Goal: Information Seeking & Learning: Learn about a topic

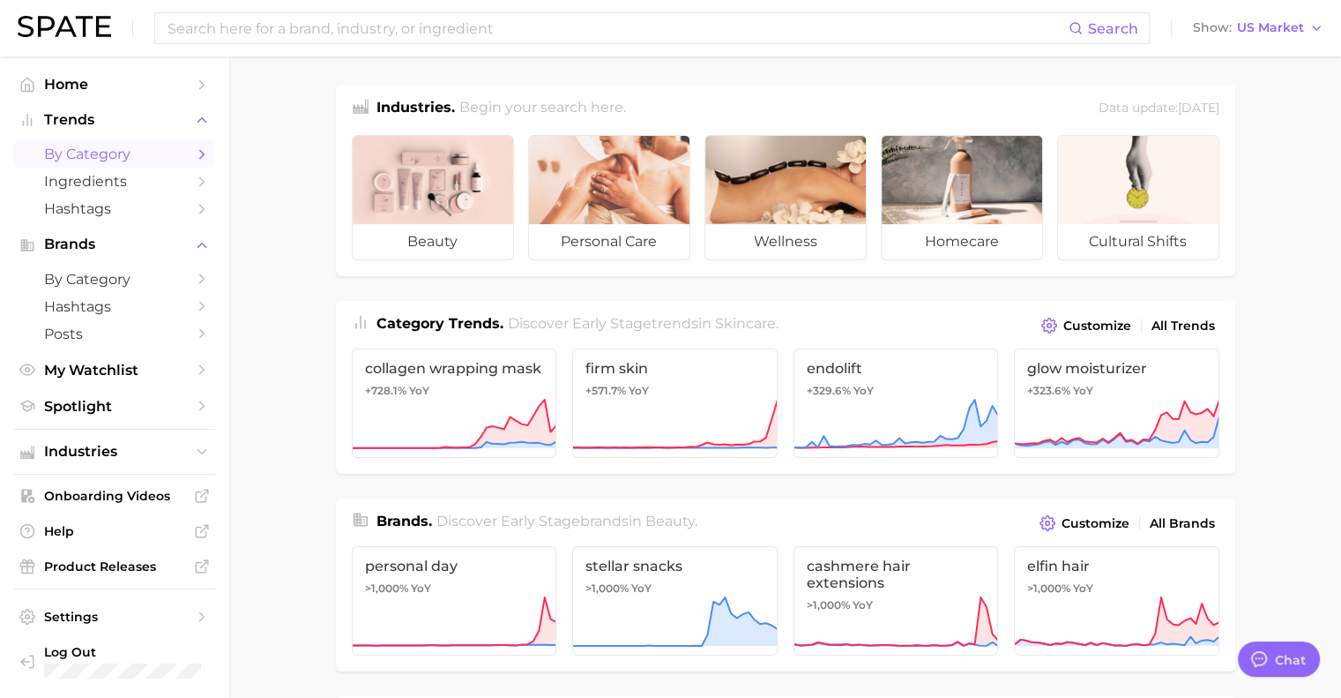
click at [176, 153] on span "by Category" at bounding box center [114, 154] width 141 height 17
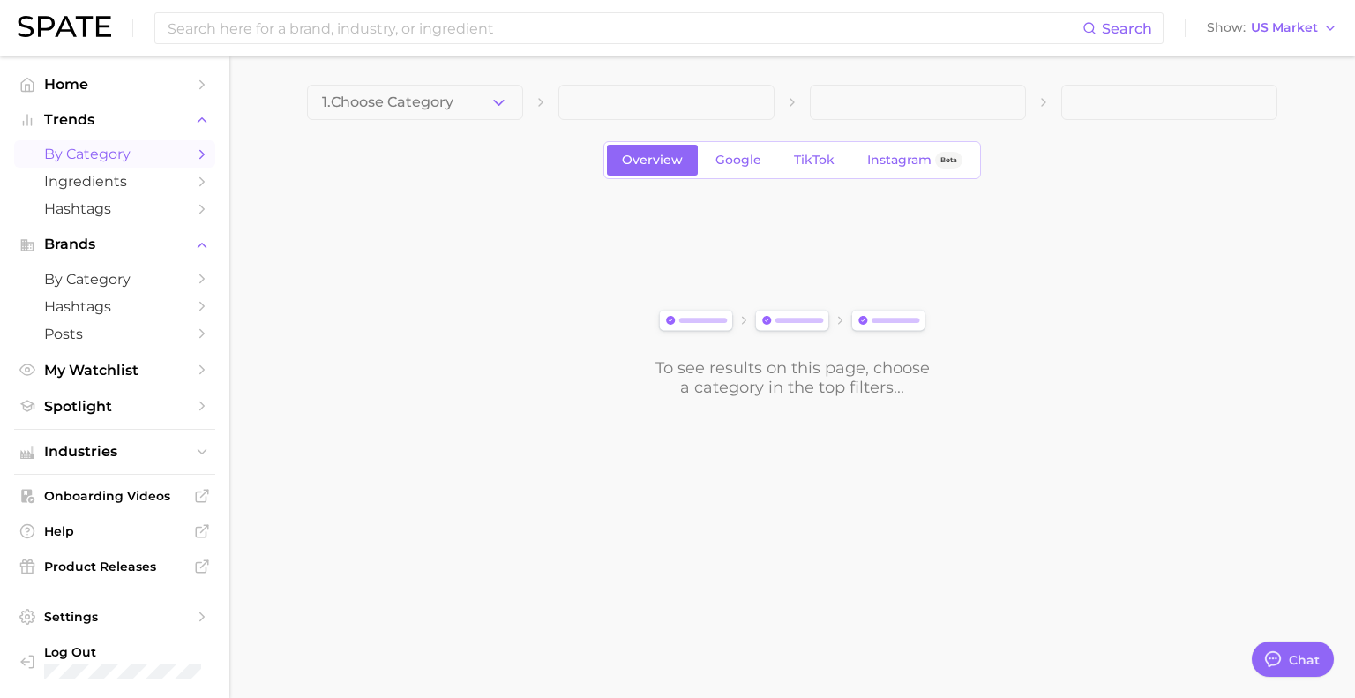
click at [608, 592] on body "Search Show US Market Home Trends by Category Ingredients Hashtags Brands by Ca…" at bounding box center [677, 349] width 1355 height 698
click at [441, 115] on button "1. Choose Category" at bounding box center [415, 102] width 216 height 35
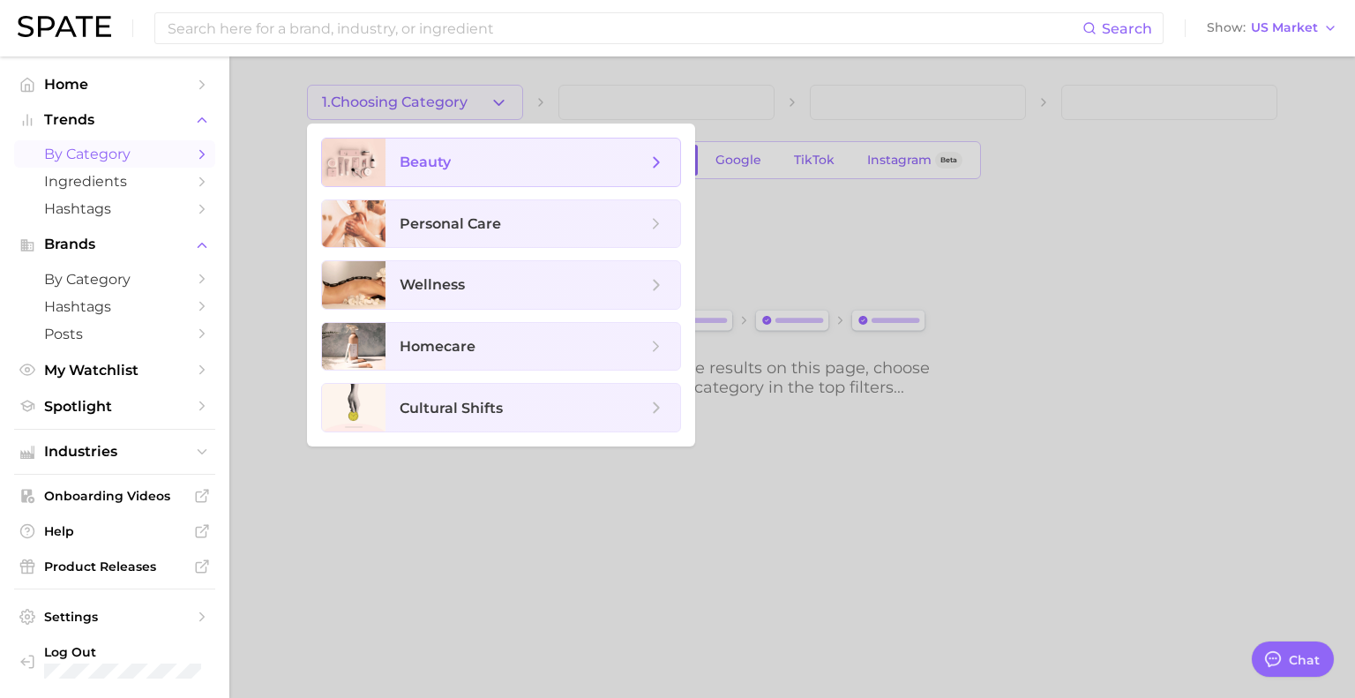
click at [490, 168] on span "beauty" at bounding box center [523, 162] width 247 height 19
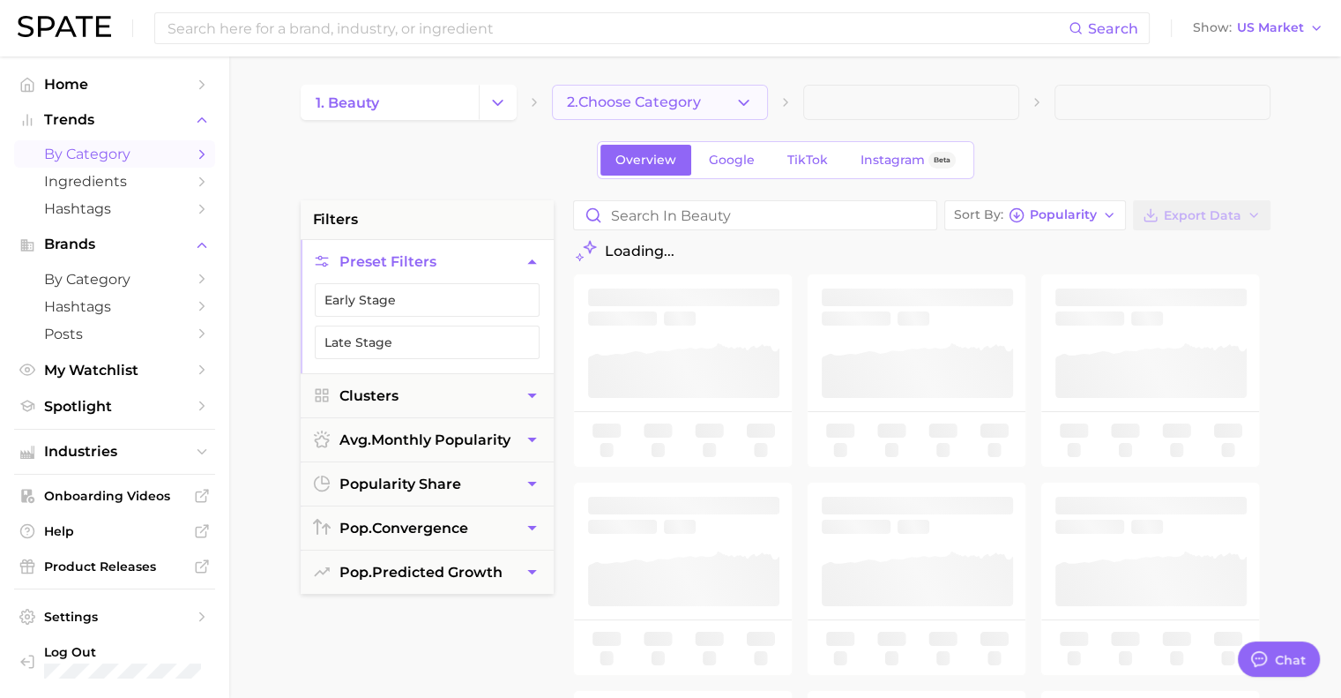
click at [625, 91] on button "2. Choose Category" at bounding box center [660, 102] width 216 height 35
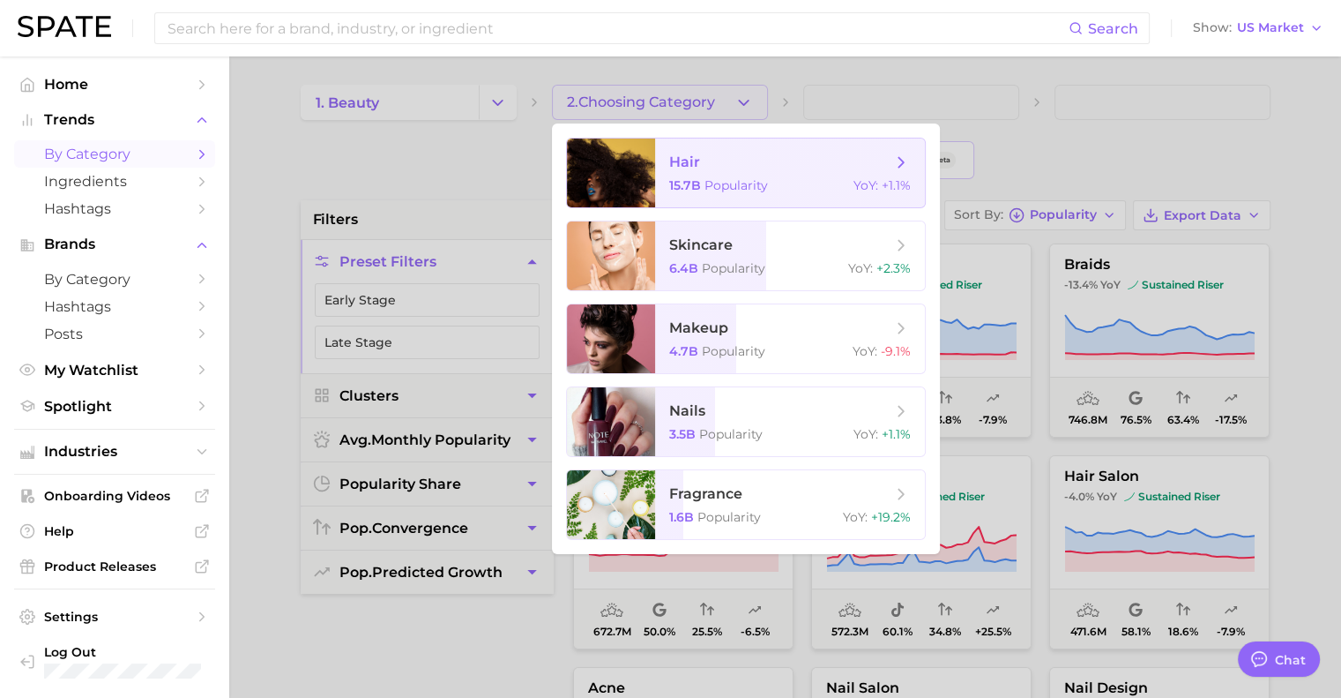
click at [688, 171] on span "hair" at bounding box center [780, 162] width 222 height 19
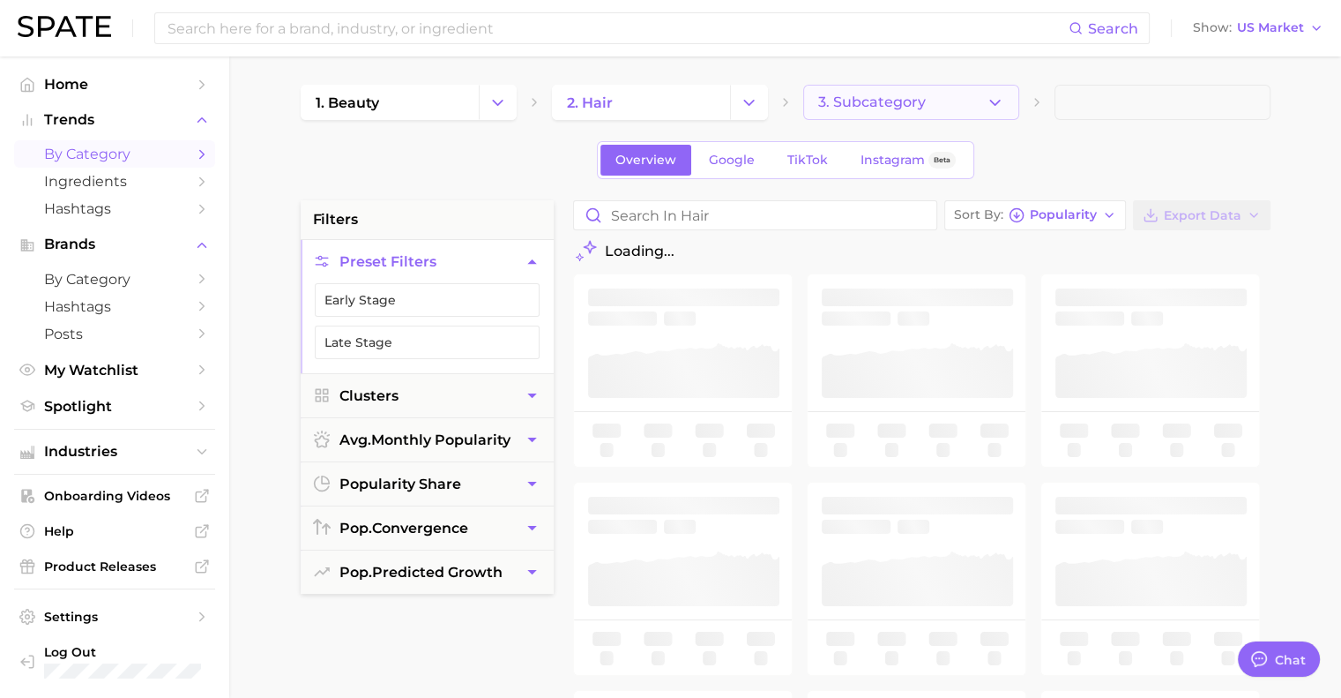
click at [878, 99] on span "3. Subcategory" at bounding box center [872, 102] width 108 height 16
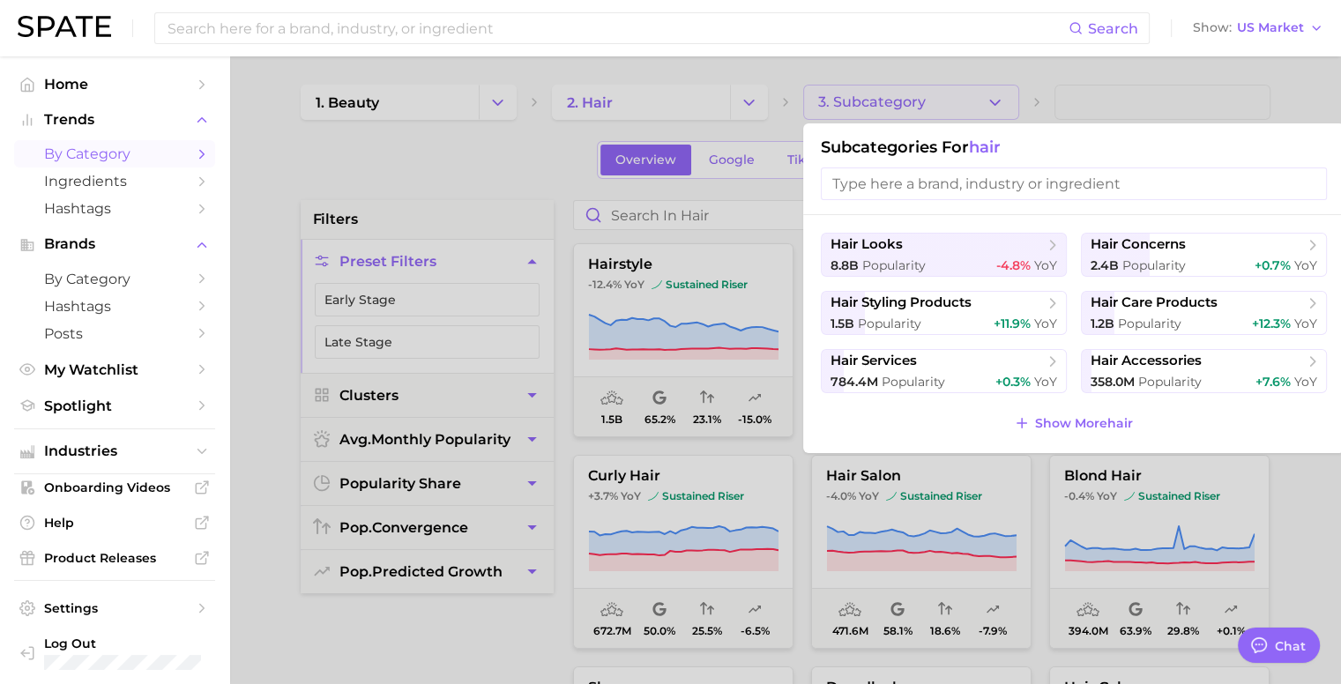
click at [437, 649] on div at bounding box center [670, 342] width 1341 height 684
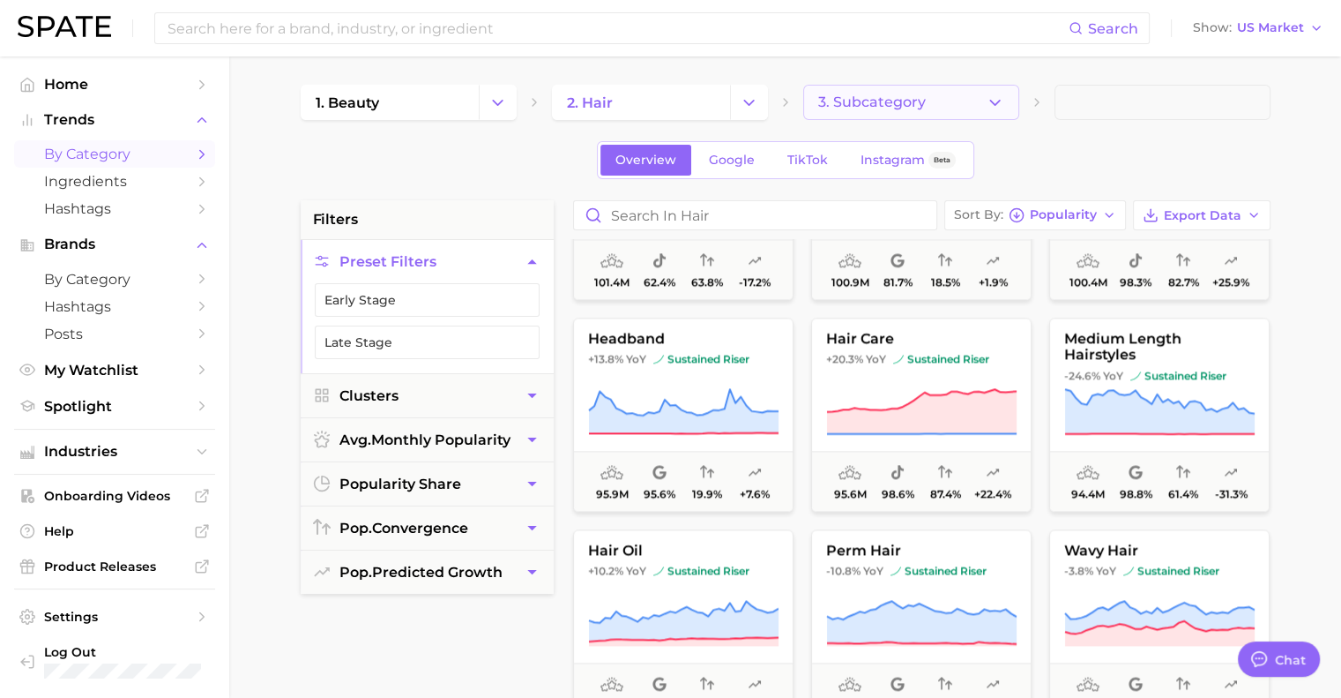
scroll to position [2256, 0]
click at [949, 98] on button "3. Subcategory" at bounding box center [911, 102] width 216 height 35
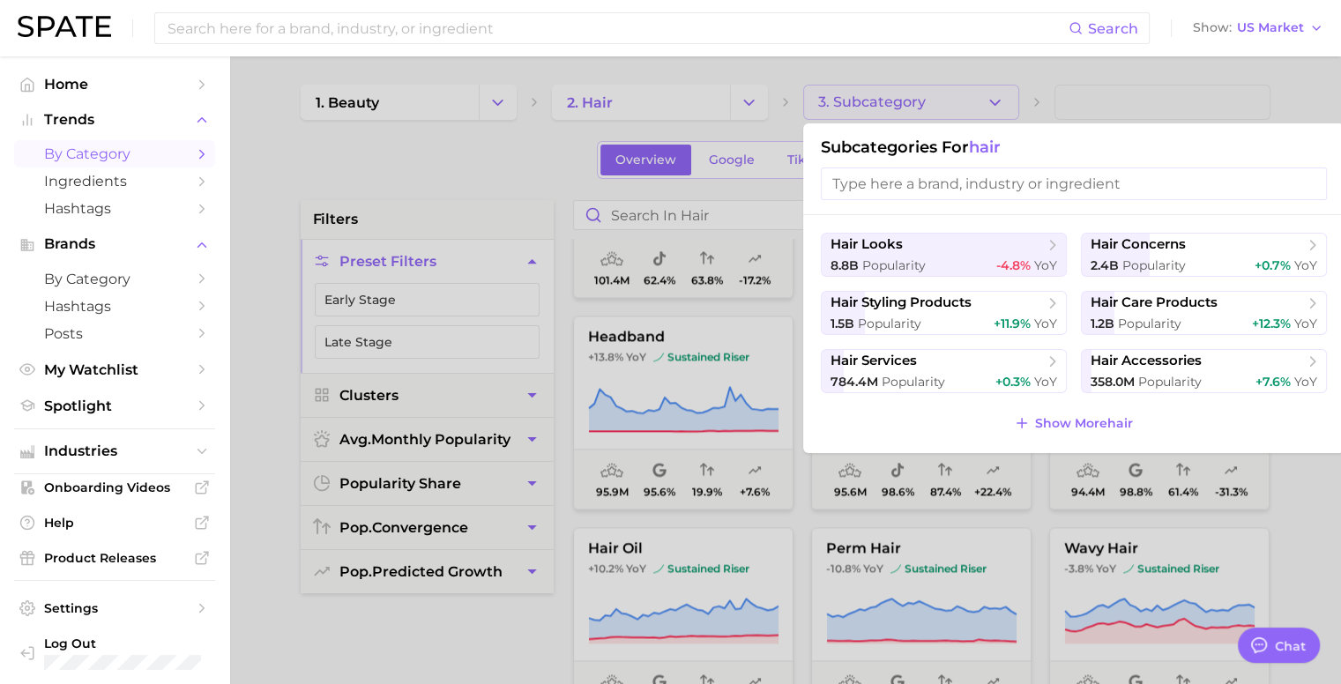
click at [1157, 230] on div "hair looks 8.8b Popularity -4.8% YoY hair concerns 2.4b Popularity +0.7% YoY ha…" at bounding box center [1074, 334] width 542 height 238
click at [1156, 236] on span "hair concerns" at bounding box center [1138, 244] width 95 height 17
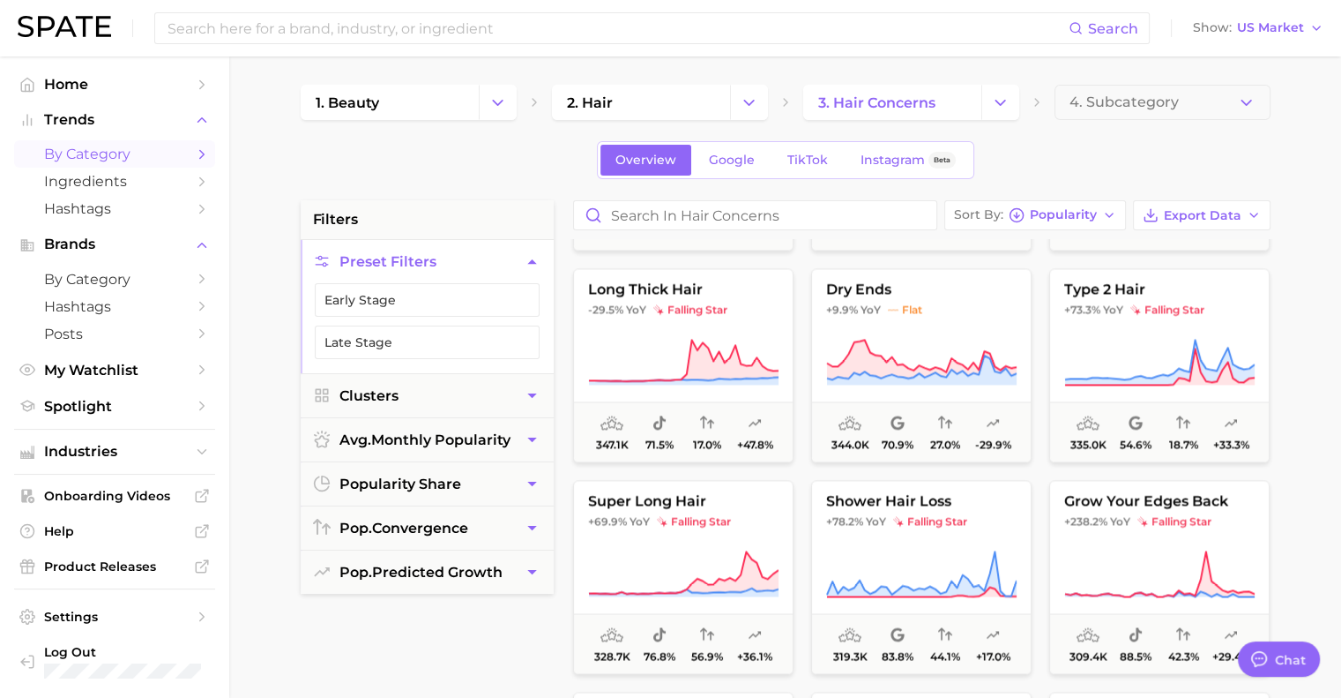
scroll to position [9294, 0]
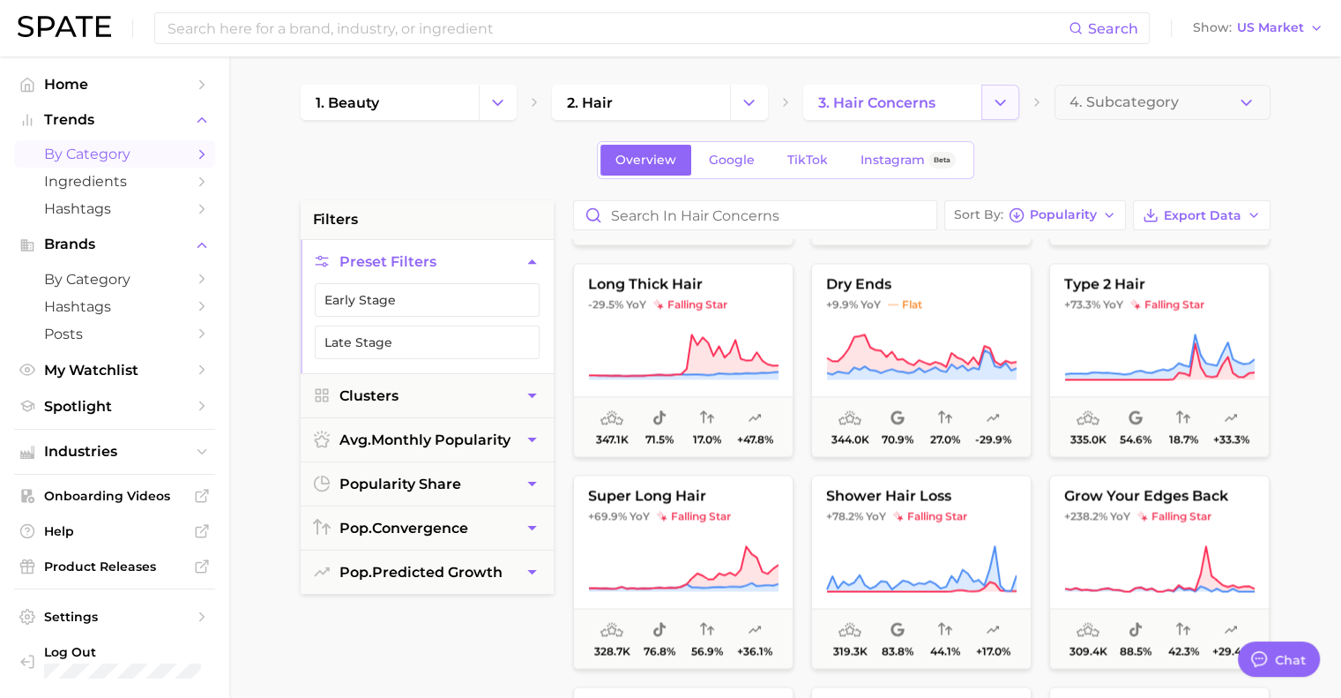
click at [985, 105] on button "Change Category" at bounding box center [1001, 102] width 38 height 35
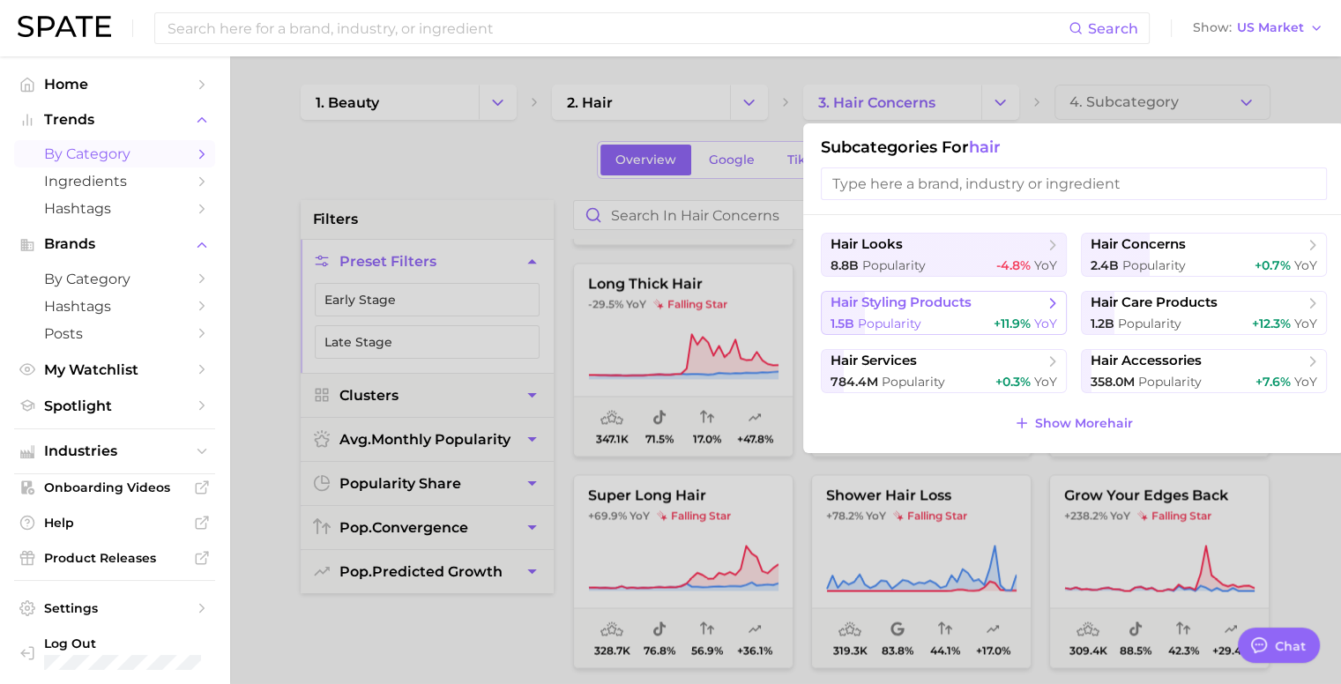
click at [914, 308] on span "hair styling products" at bounding box center [901, 303] width 141 height 17
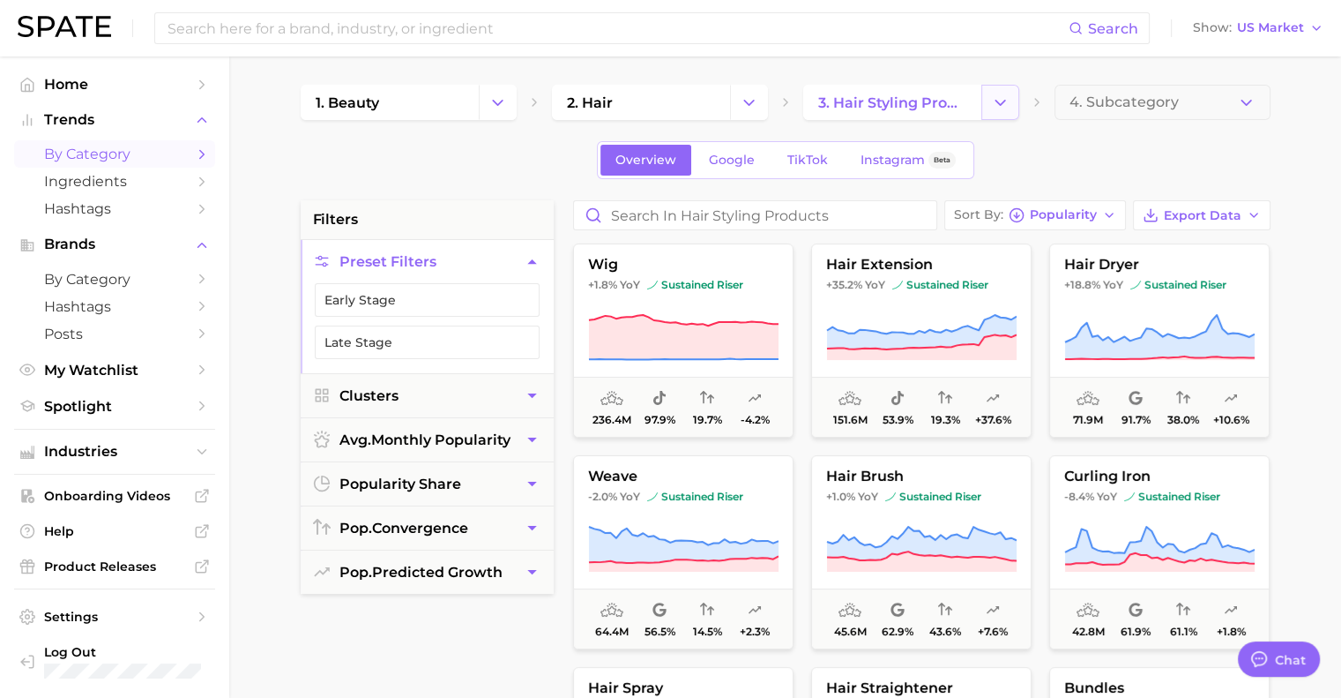
click at [1003, 115] on button "Change Category" at bounding box center [1001, 102] width 38 height 35
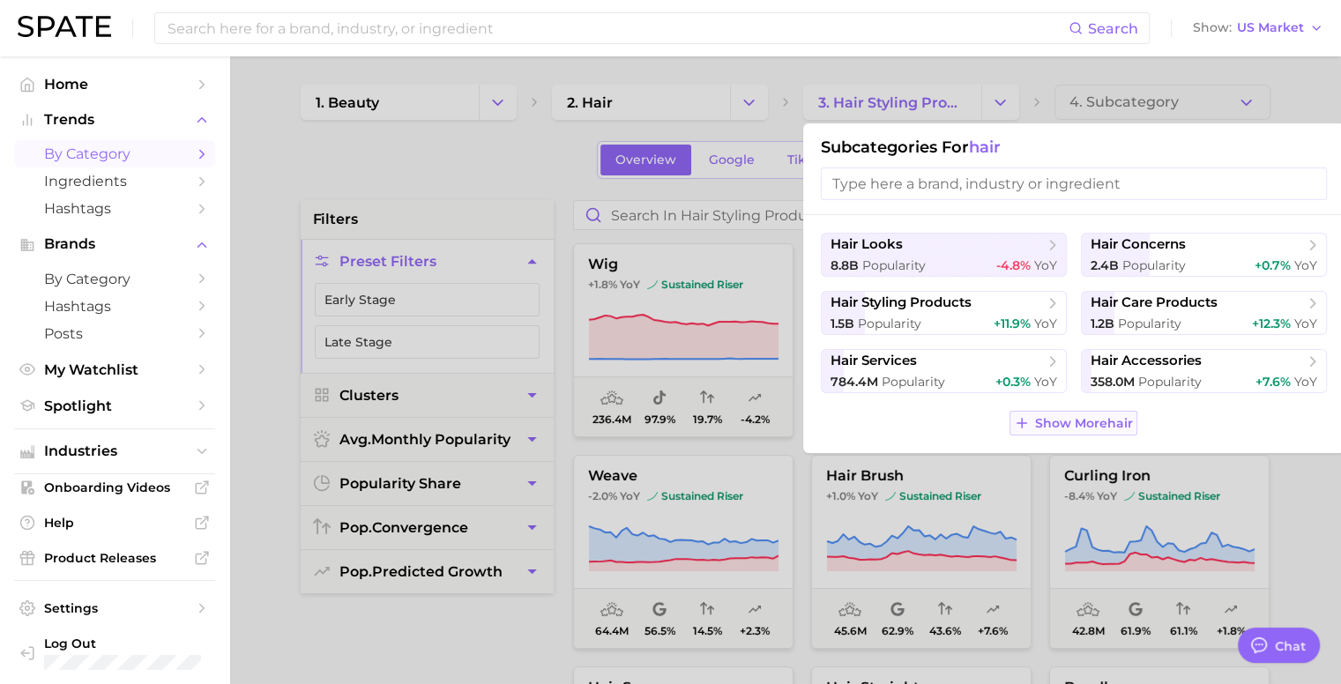
click at [1117, 426] on span "Show More hair" at bounding box center [1084, 423] width 98 height 15
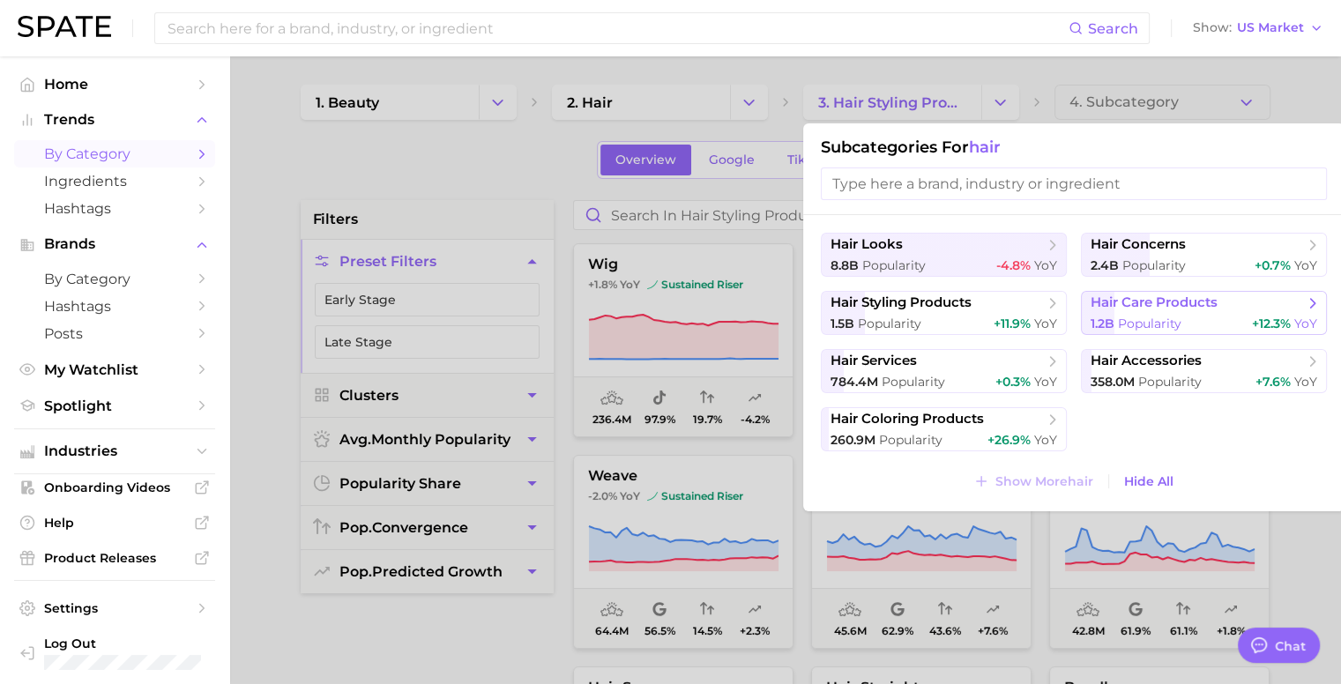
click at [1179, 316] on span "Popularity" at bounding box center [1150, 324] width 64 height 16
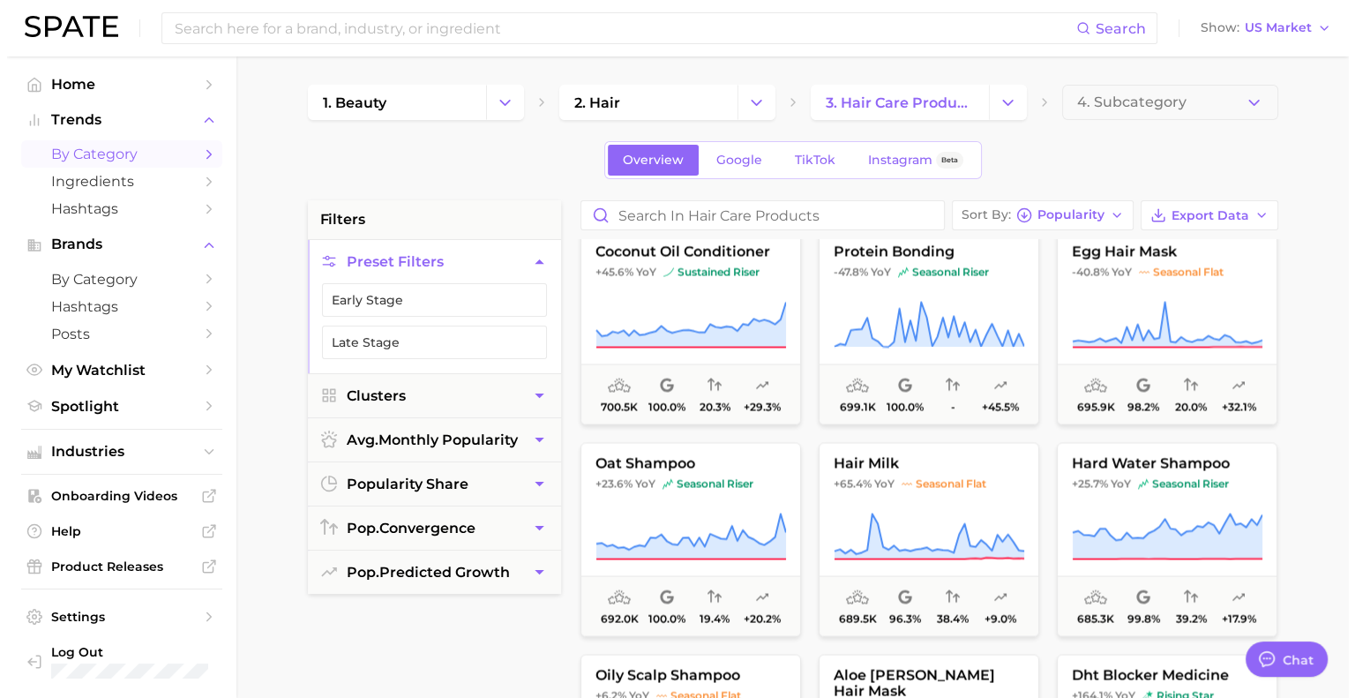
scroll to position [9749, 0]
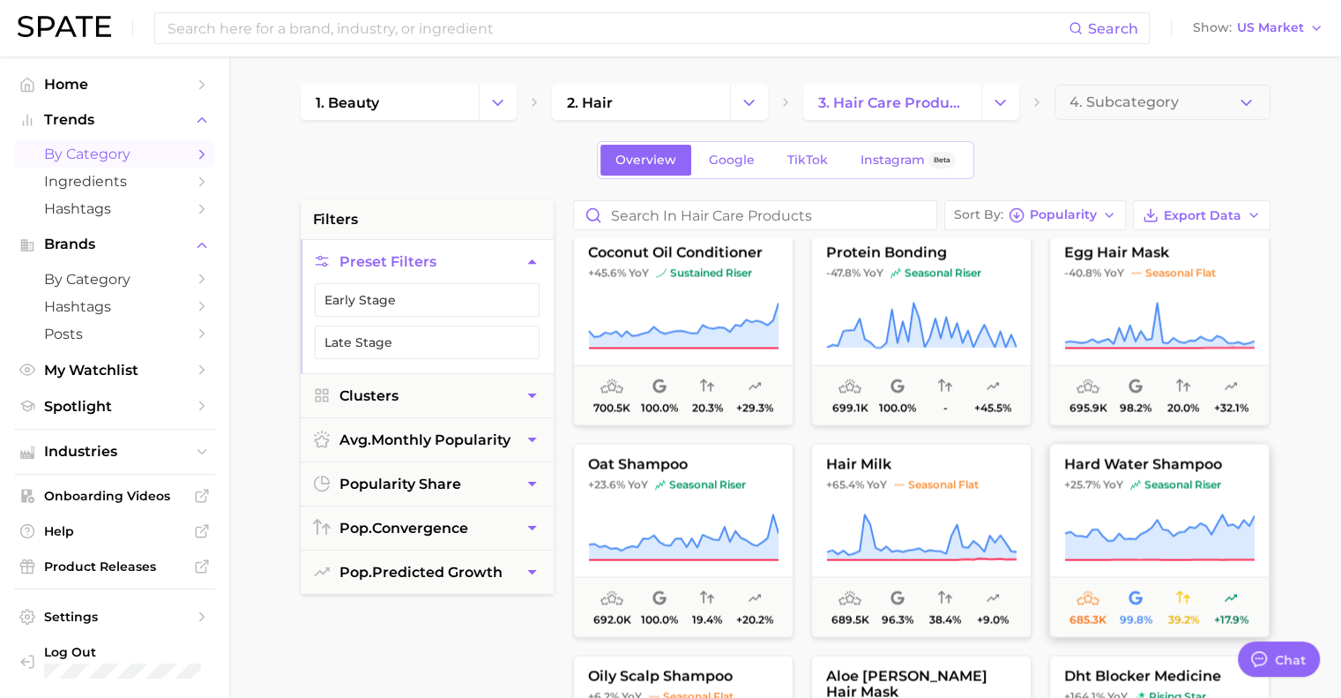
click at [1163, 478] on span "seasonal riser" at bounding box center [1176, 484] width 91 height 14
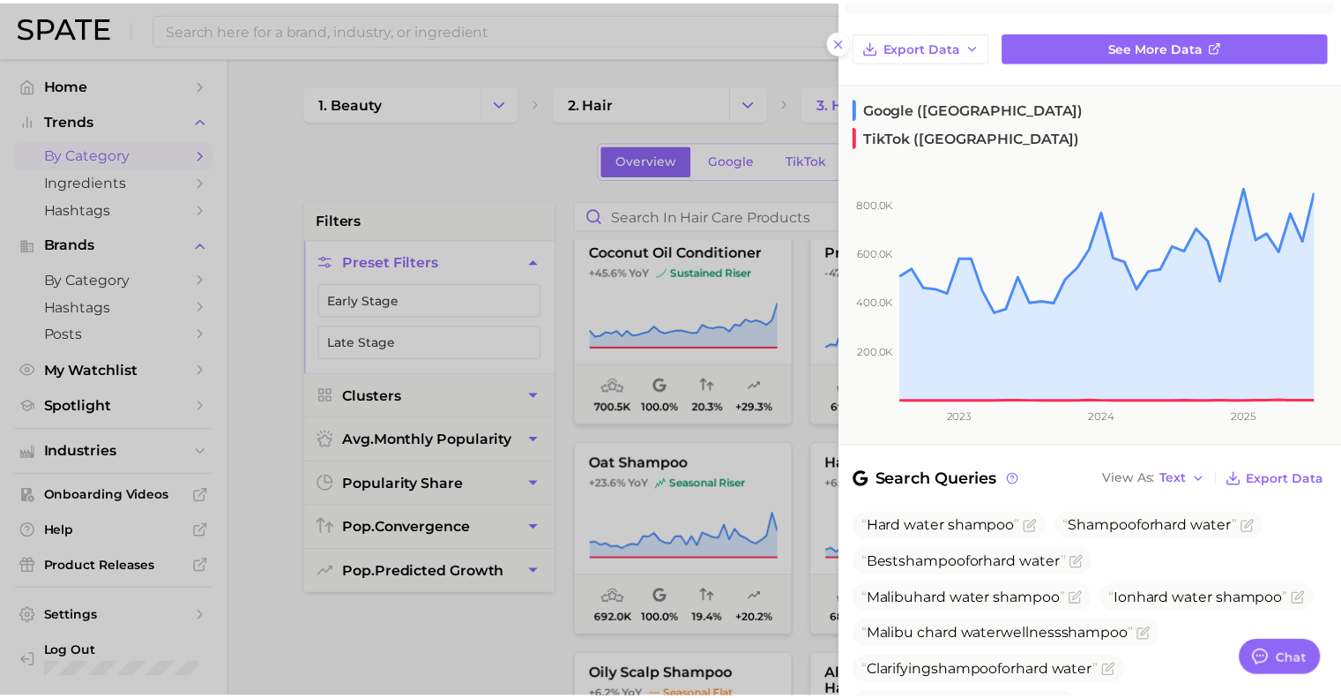
scroll to position [0, 0]
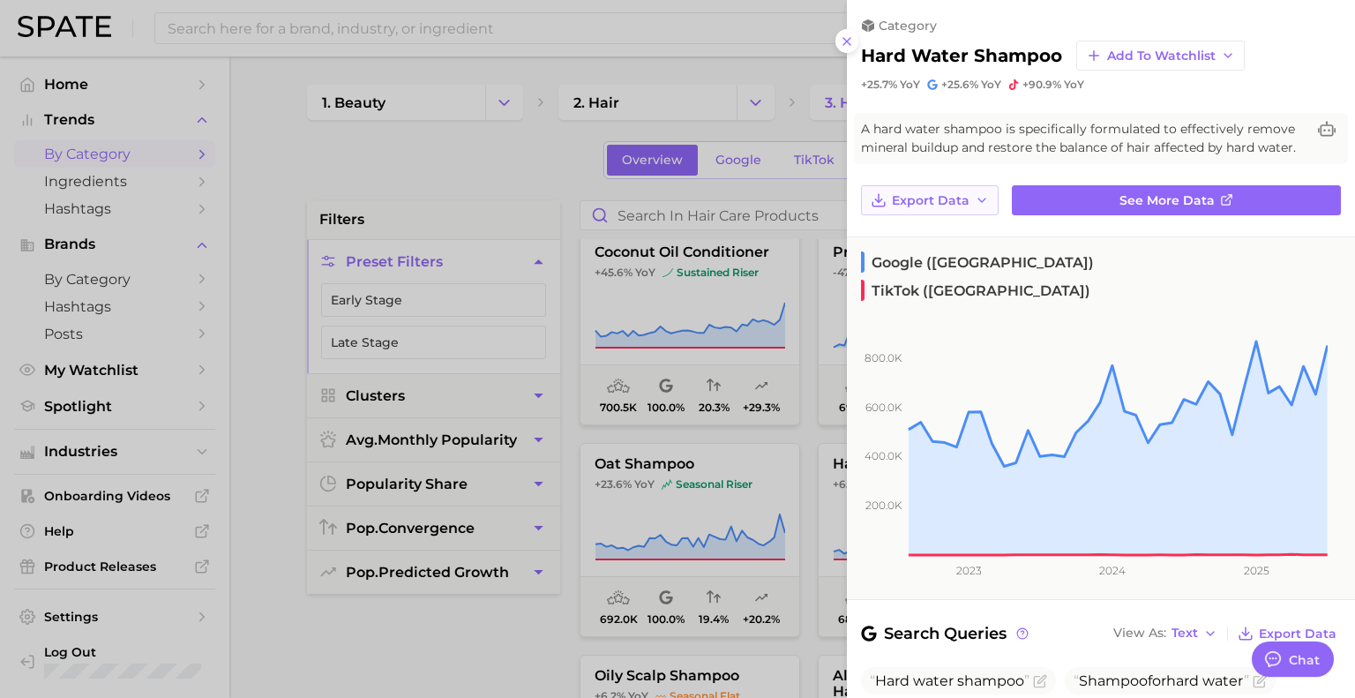
click at [958, 208] on span "Export Data" at bounding box center [931, 200] width 78 height 15
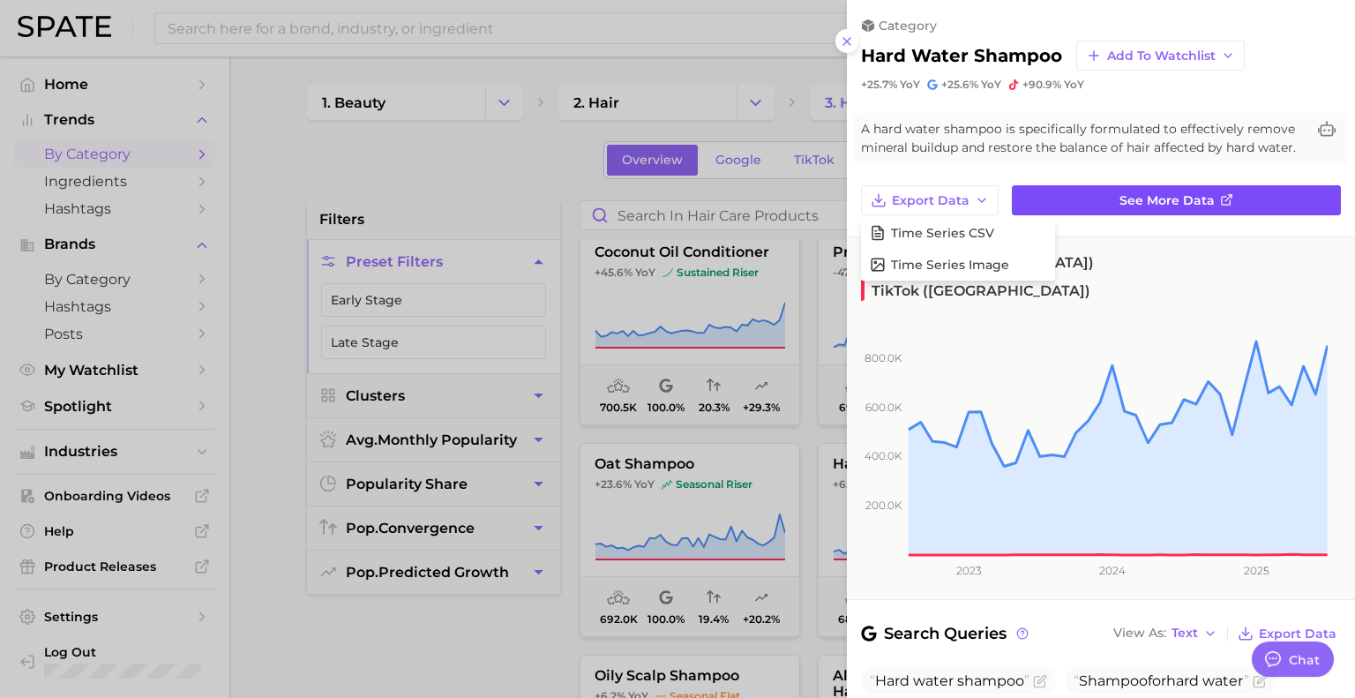
click at [1097, 207] on link "See more data" at bounding box center [1176, 200] width 329 height 30
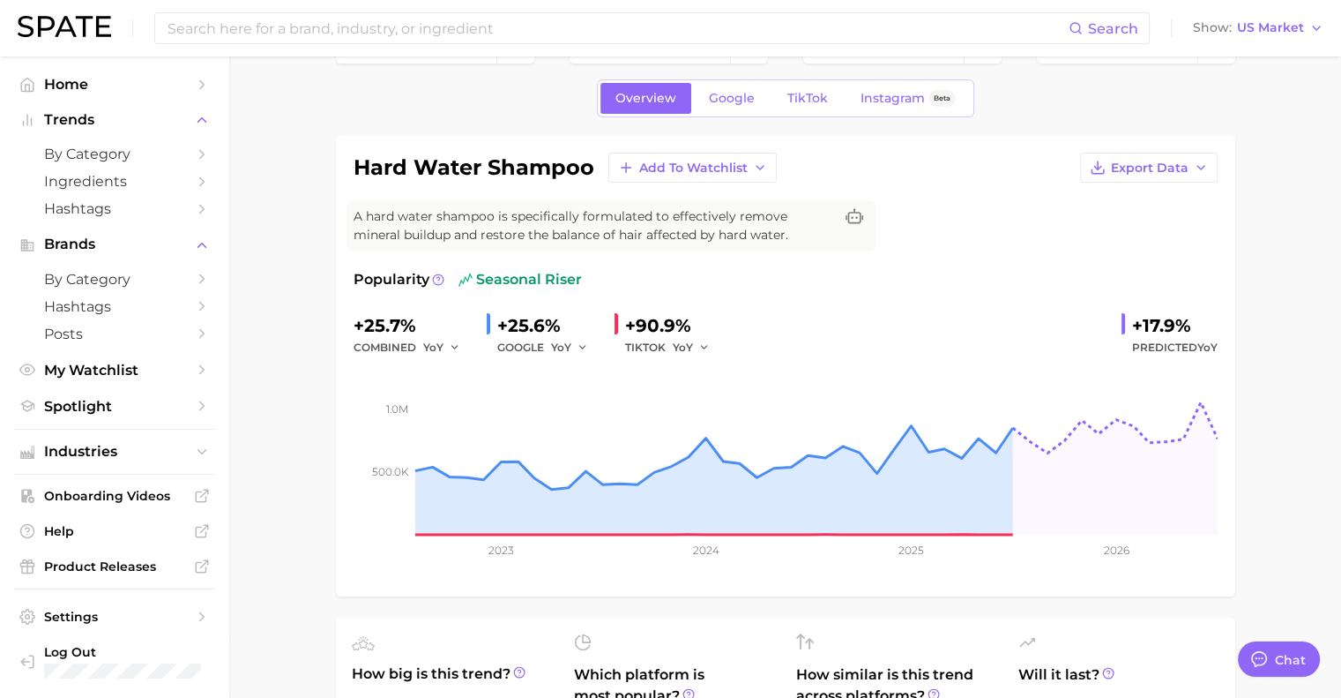
scroll to position [59, 0]
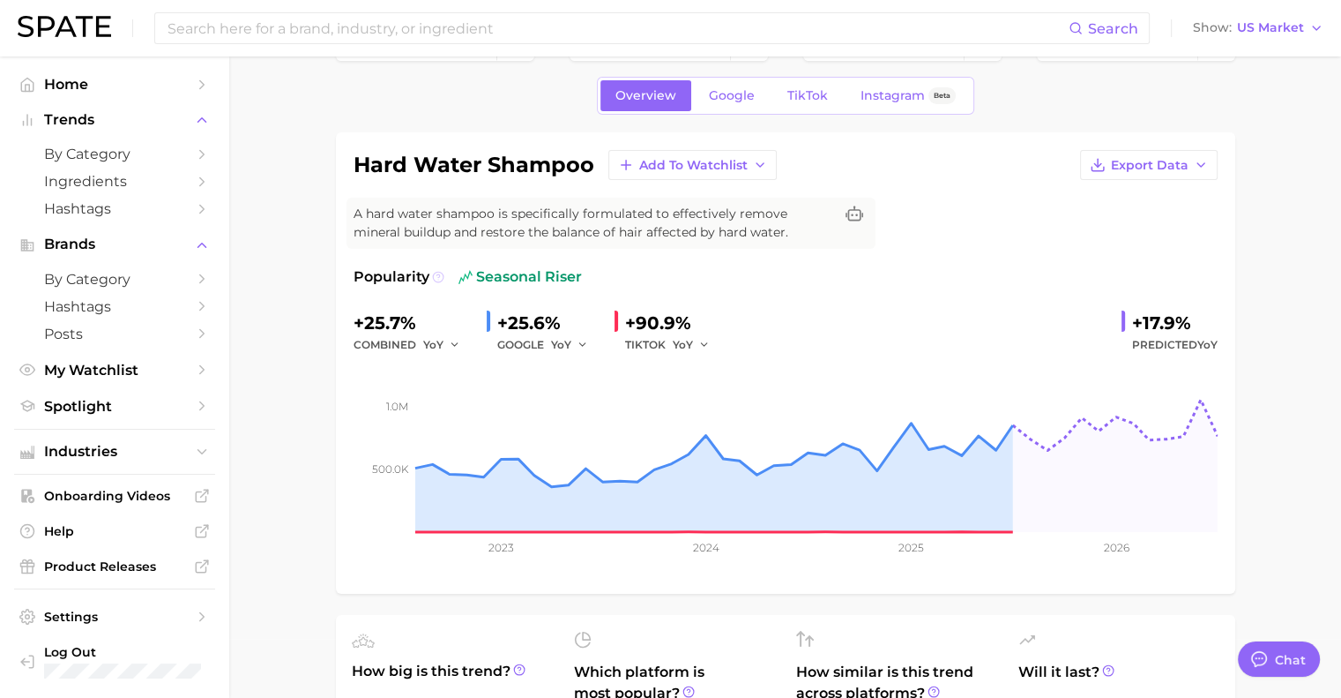
click at [434, 276] on icon at bounding box center [438, 277] width 12 height 12
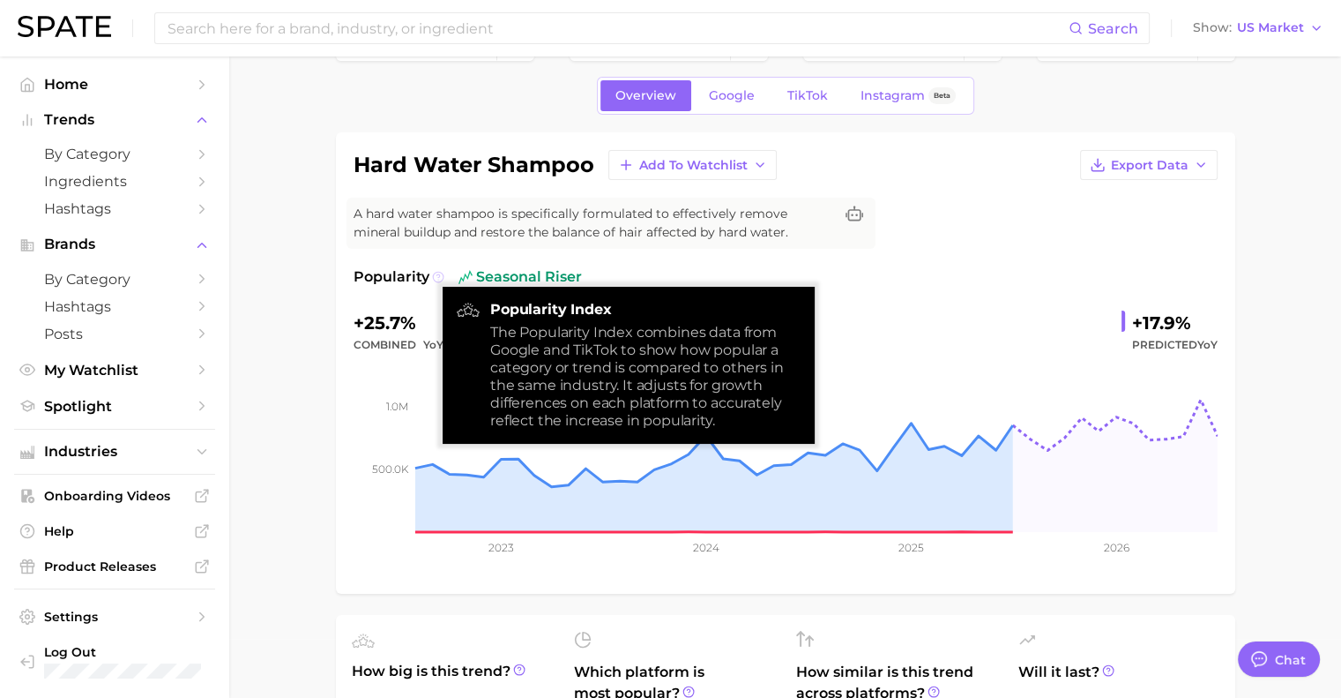
click at [434, 276] on icon at bounding box center [438, 277] width 12 height 12
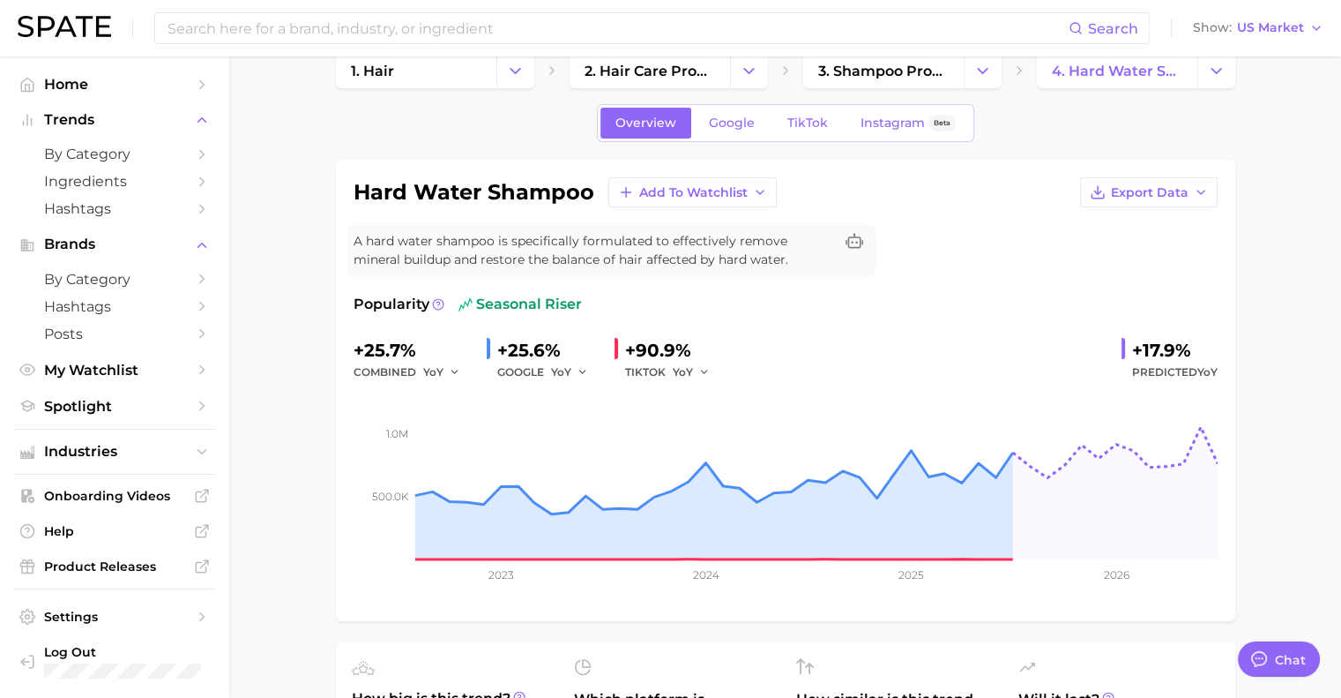
scroll to position [0, 0]
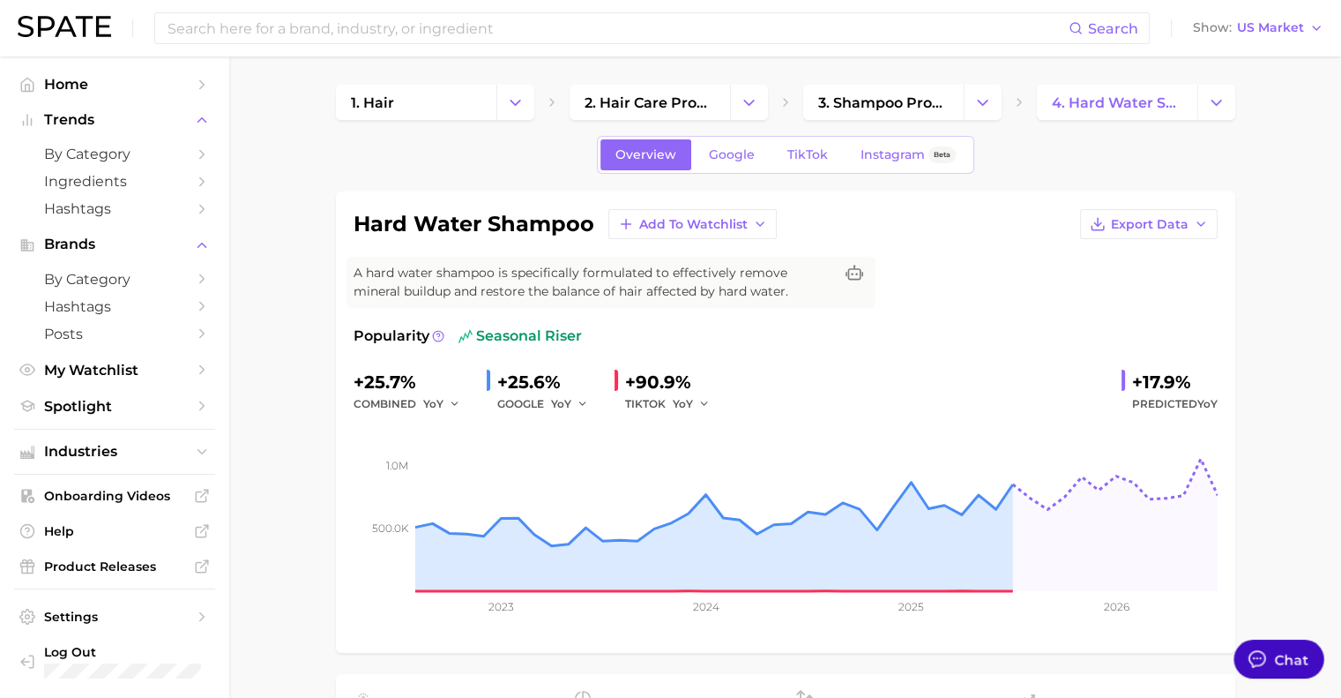
click at [1288, 668] on button "Chat" at bounding box center [1279, 658] width 90 height 39
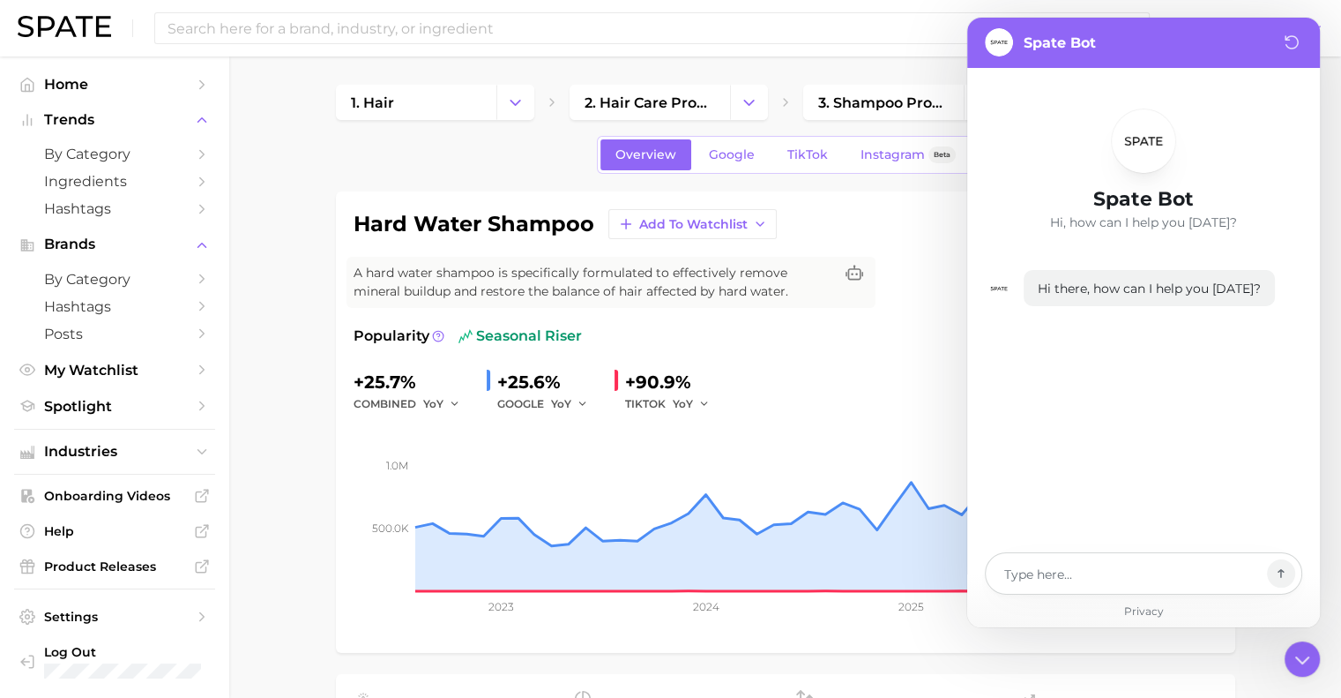
click at [1217, 557] on div at bounding box center [1144, 573] width 318 height 42
click at [1301, 662] on icon at bounding box center [1302, 658] width 31 height 31
type textarea "x"
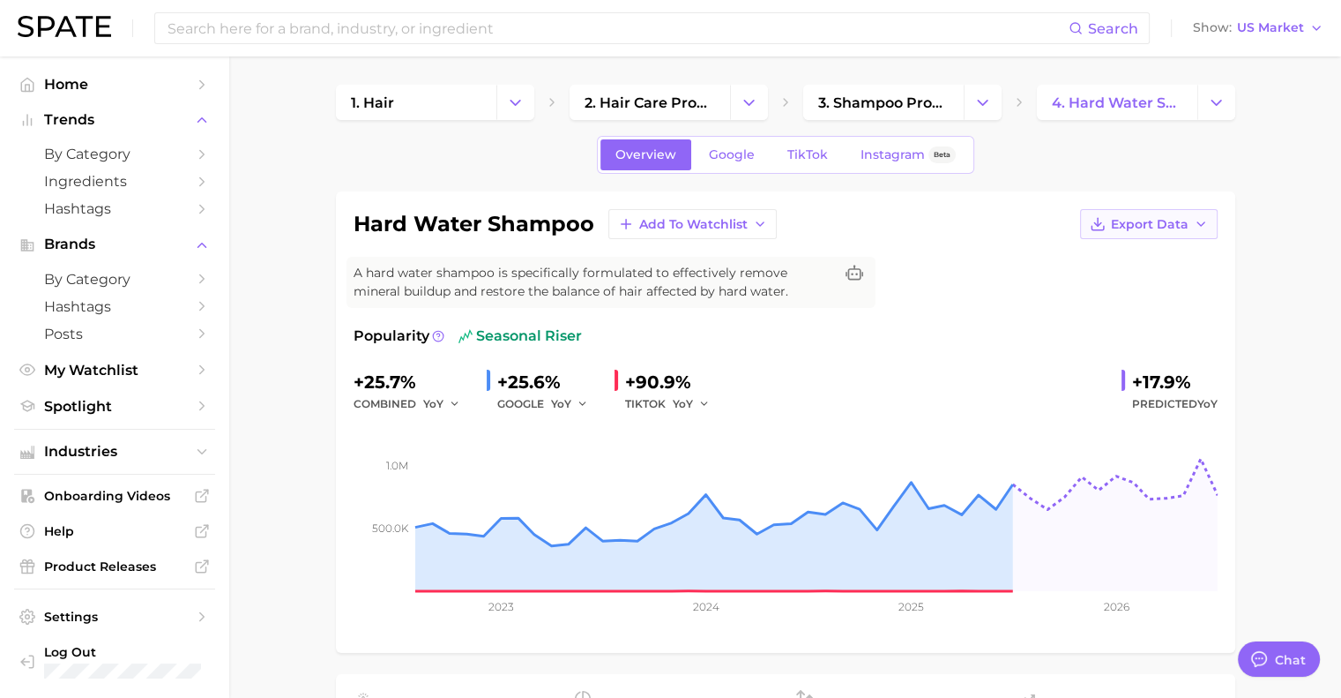
click at [1153, 214] on button "Export Data" at bounding box center [1149, 224] width 138 height 30
click at [1116, 281] on span "Time Series Image" at bounding box center [1113, 288] width 118 height 15
click at [702, 402] on icon "button" at bounding box center [705, 404] width 12 height 12
click at [551, 406] on span "YoY" at bounding box center [561, 403] width 20 height 15
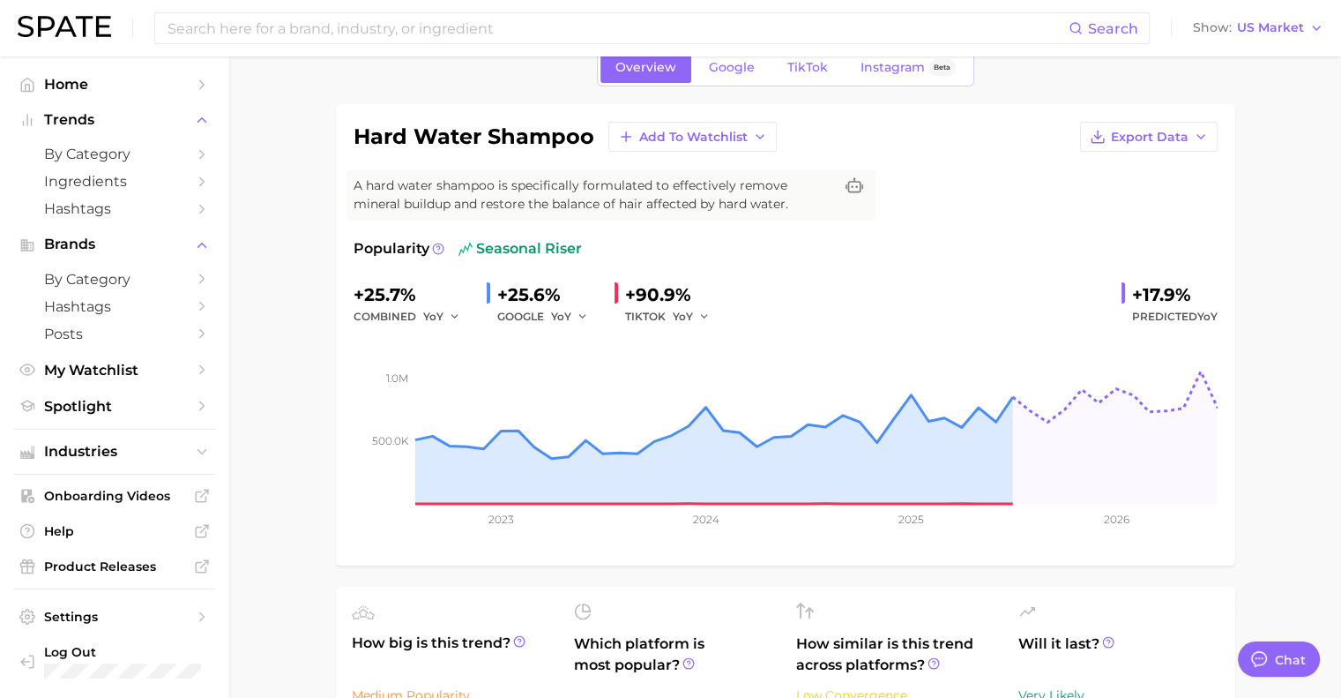
scroll to position [88, 0]
click at [173, 526] on span "Help" at bounding box center [114, 531] width 141 height 16
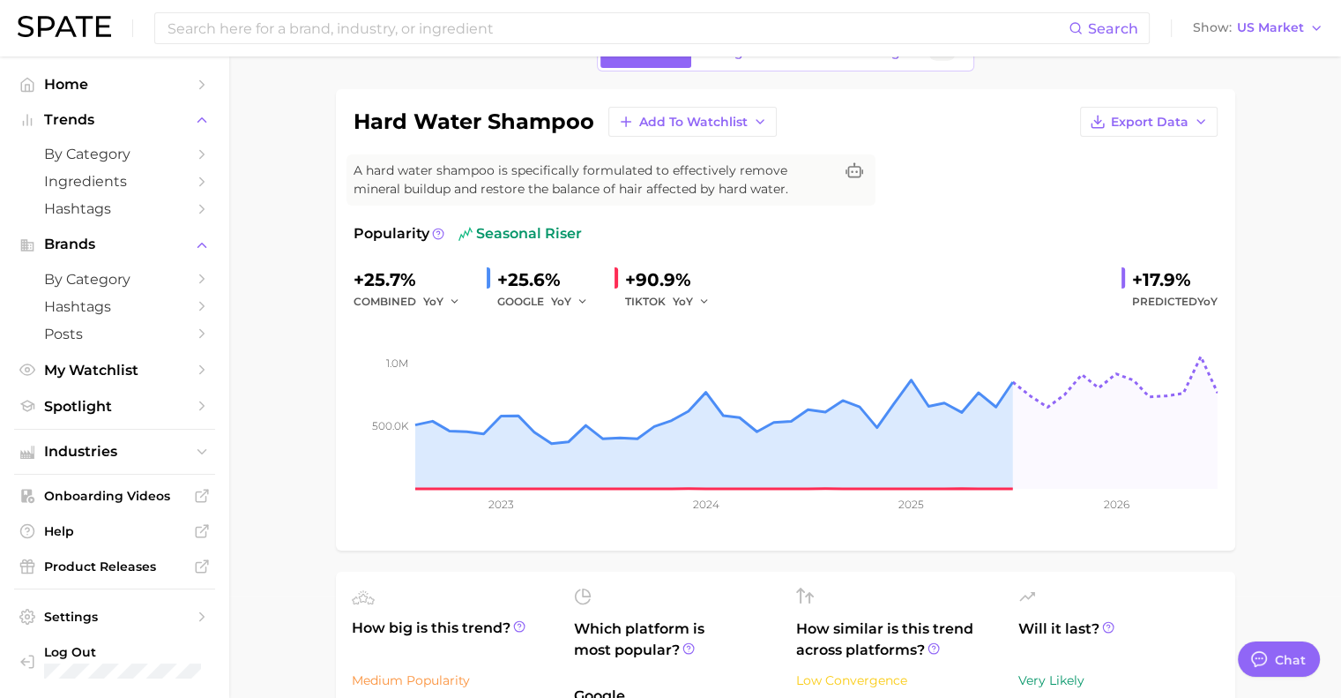
scroll to position [0, 0]
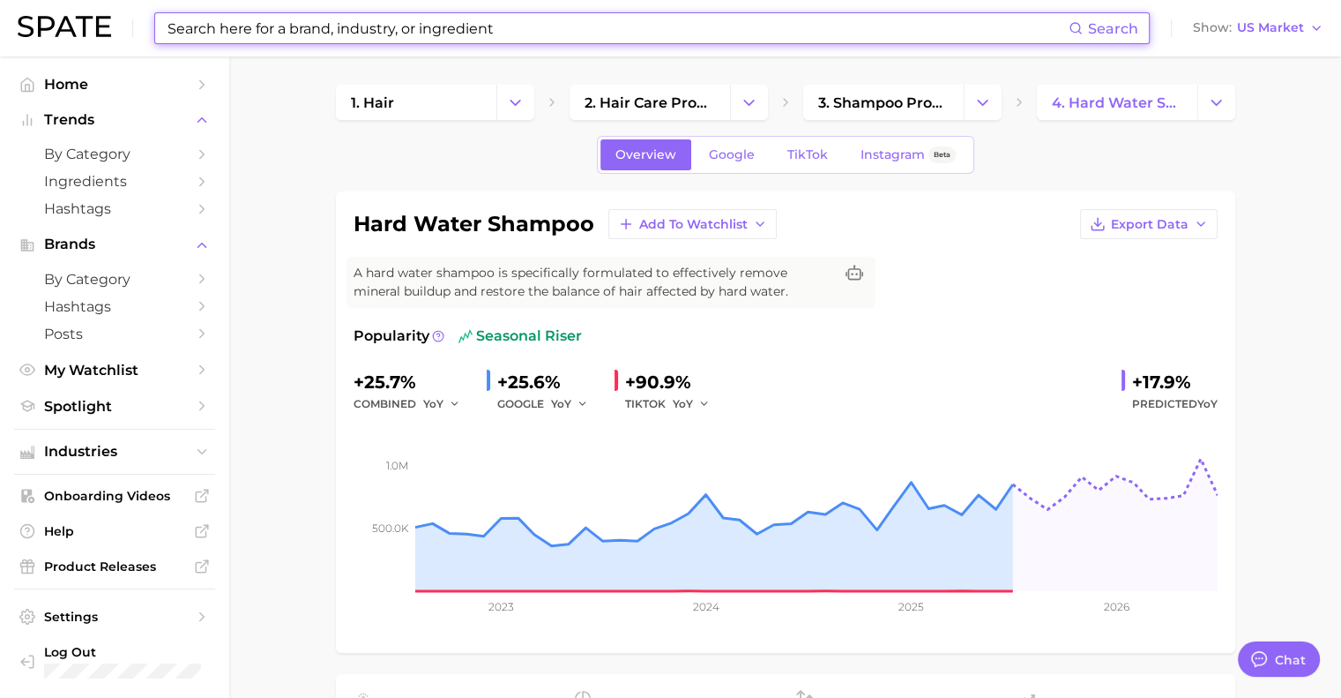
click at [677, 26] on input at bounding box center [617, 28] width 903 height 30
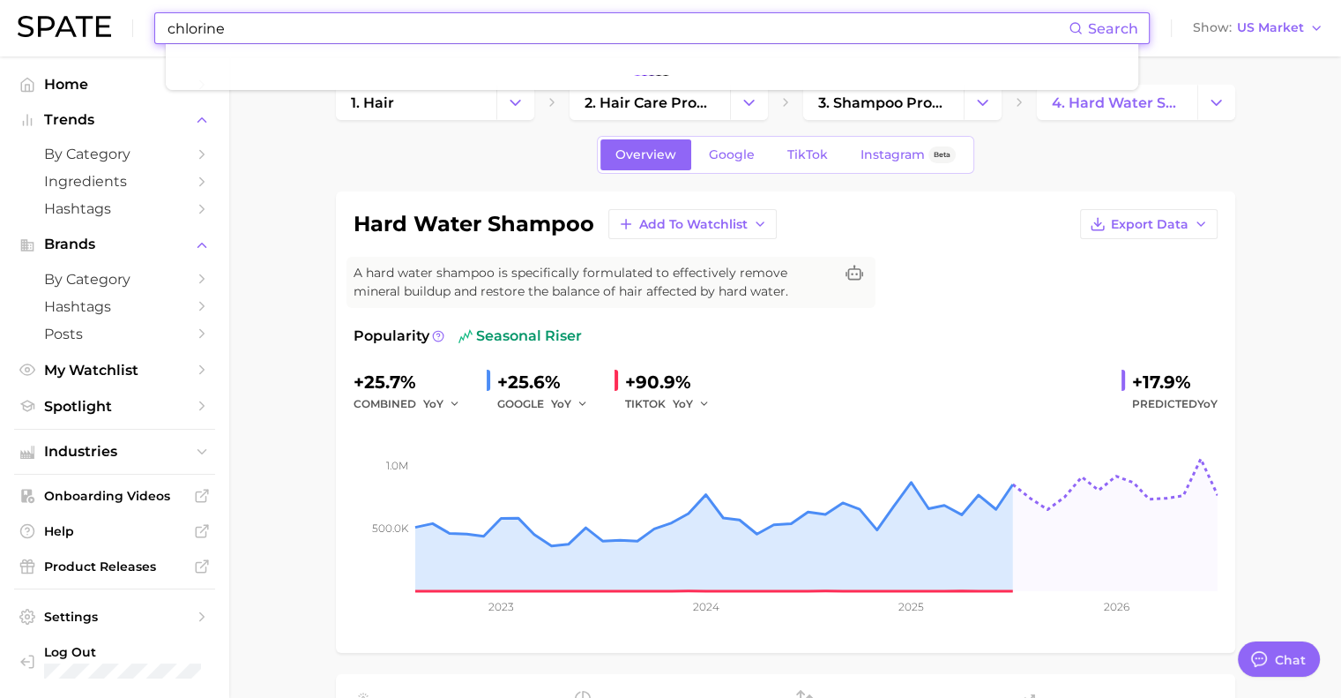
type input "chlorine"
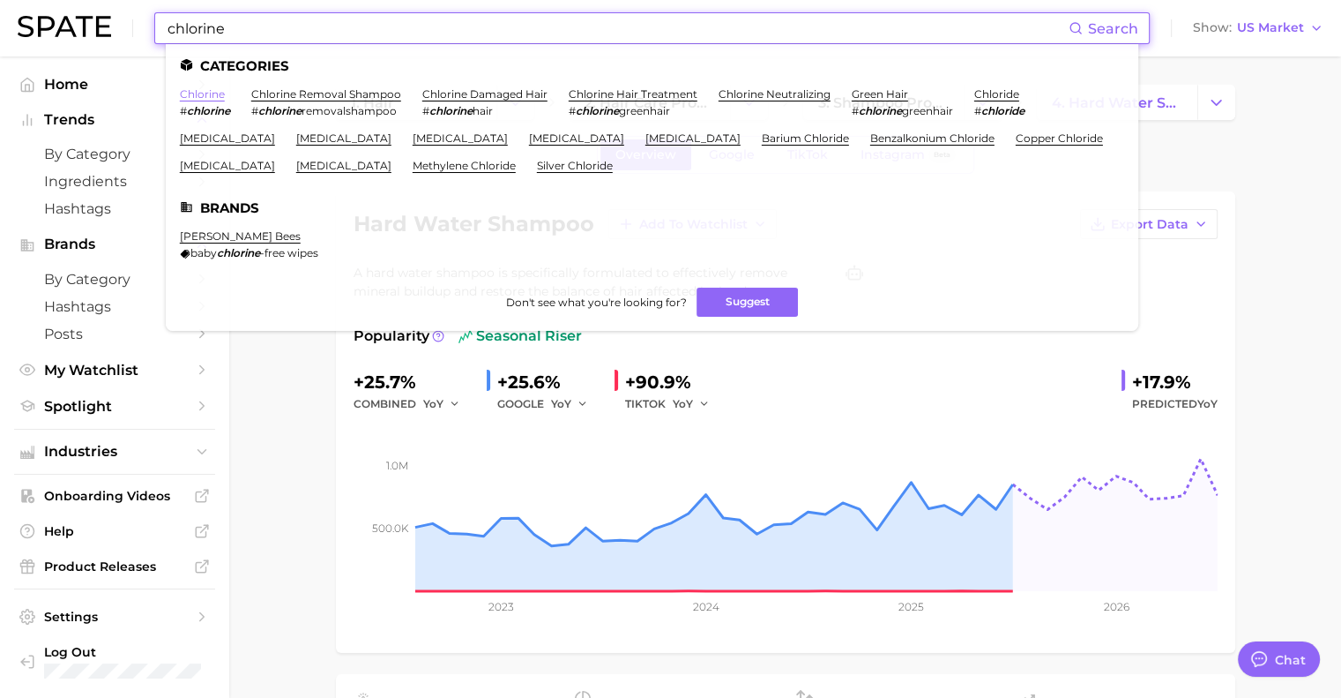
click at [206, 96] on link "chlorine" at bounding box center [202, 93] width 45 height 13
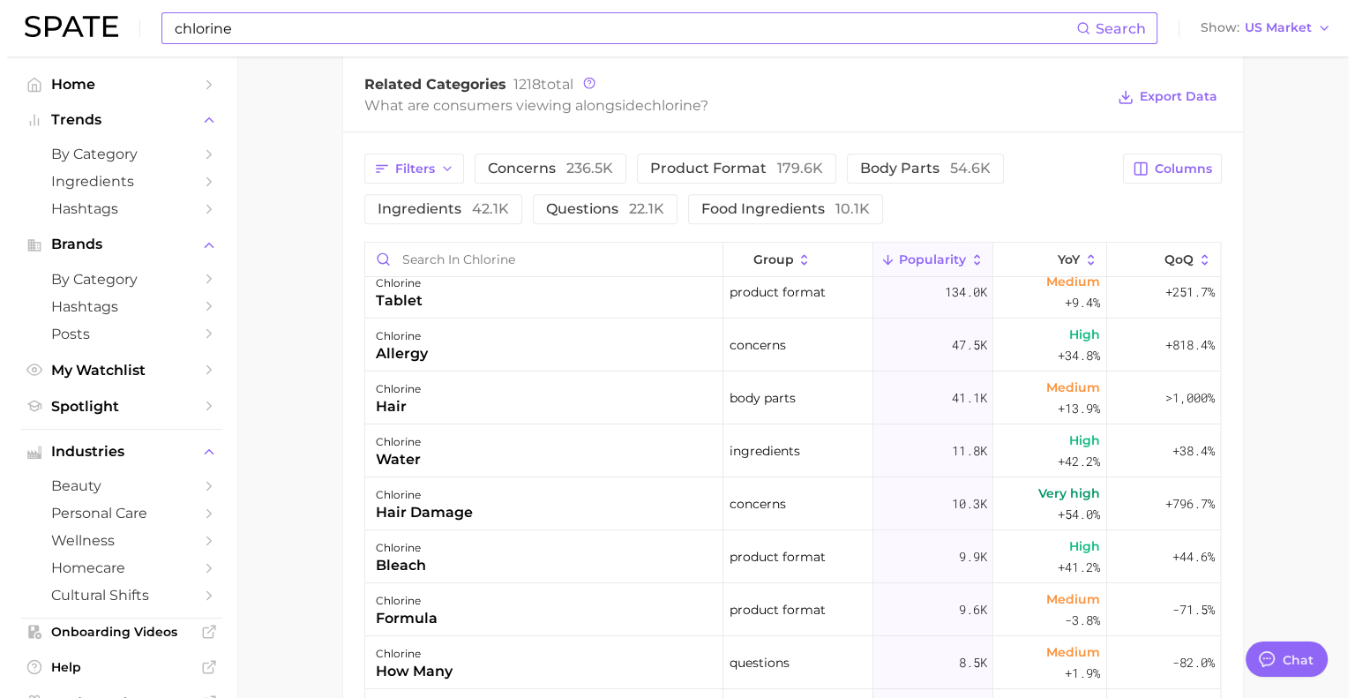
scroll to position [67, 0]
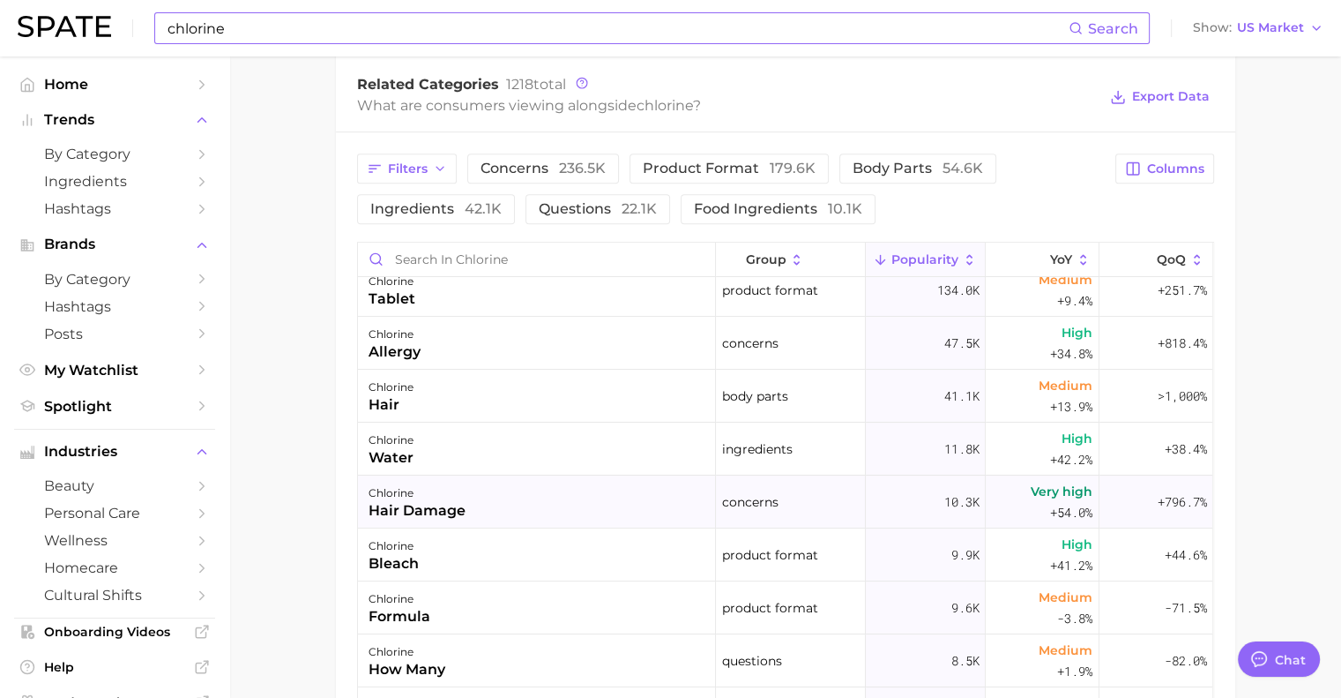
click at [474, 517] on div "chlorine hair damage" at bounding box center [537, 501] width 358 height 53
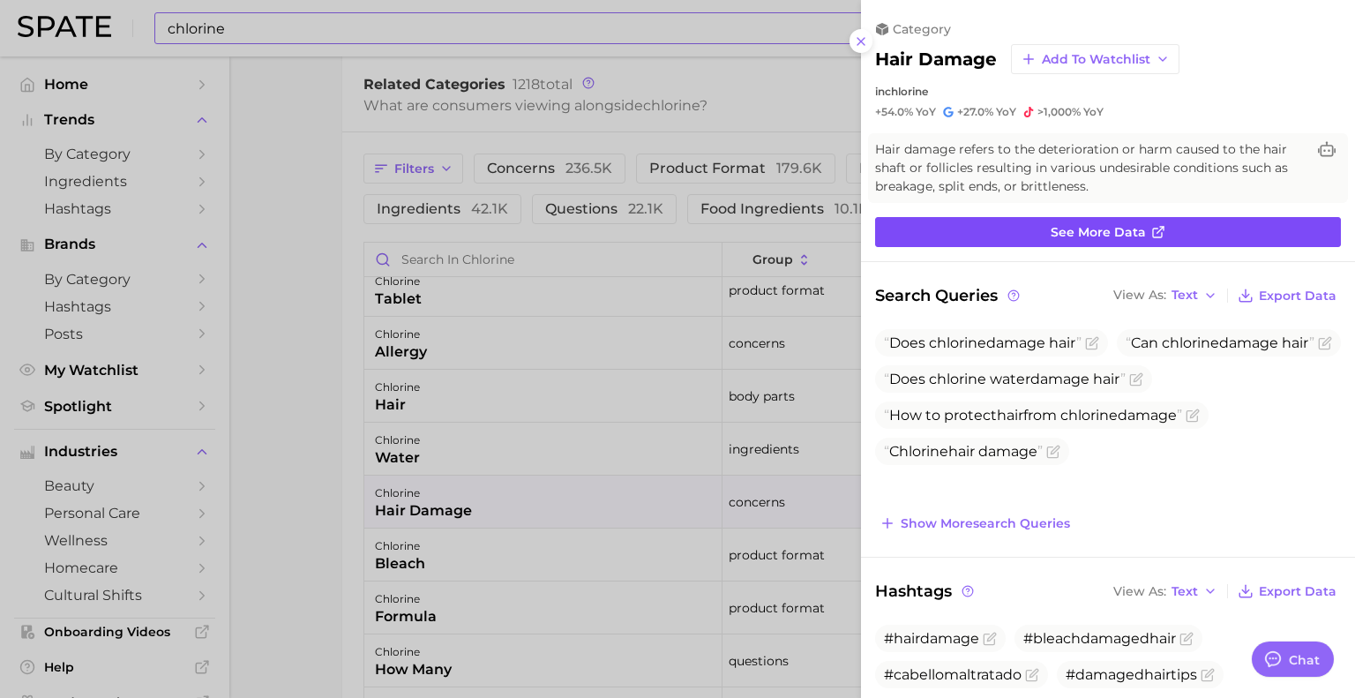
scroll to position [0, 0]
click at [1104, 235] on span "See more data" at bounding box center [1097, 232] width 95 height 15
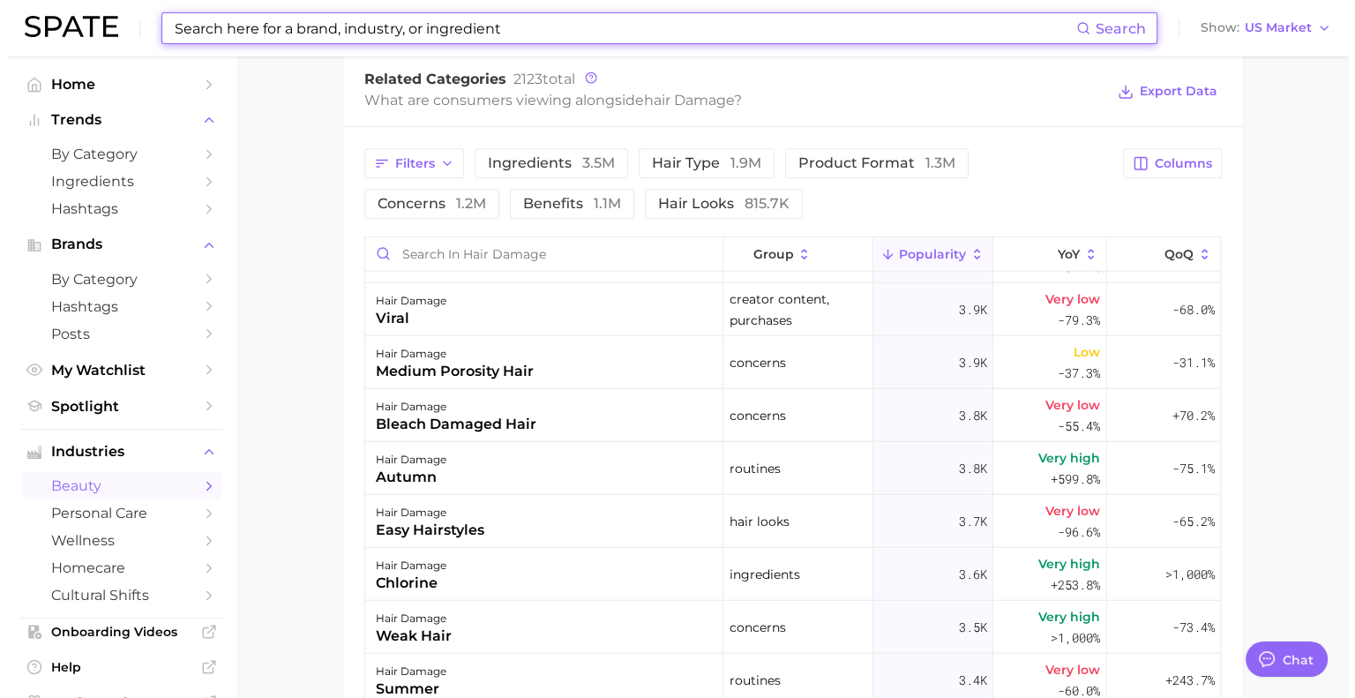
scroll to position [4561, 0]
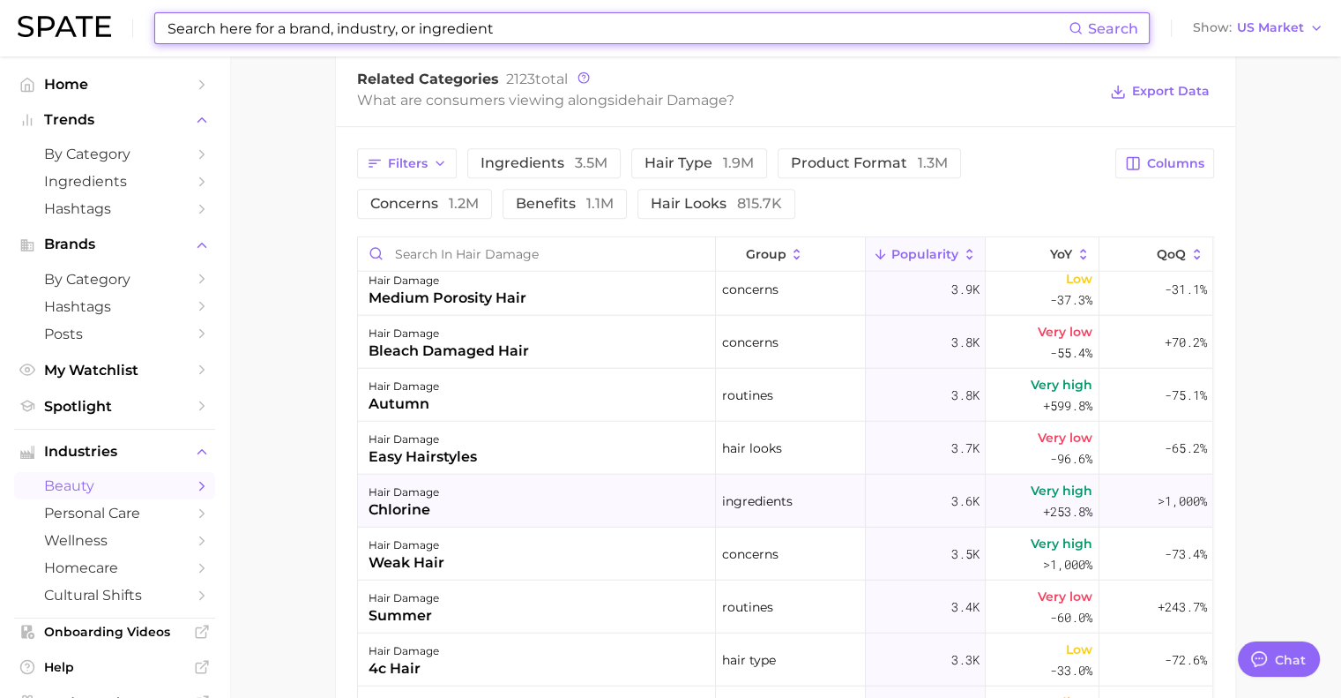
click at [509, 493] on div "hair damage chlorine" at bounding box center [537, 500] width 358 height 53
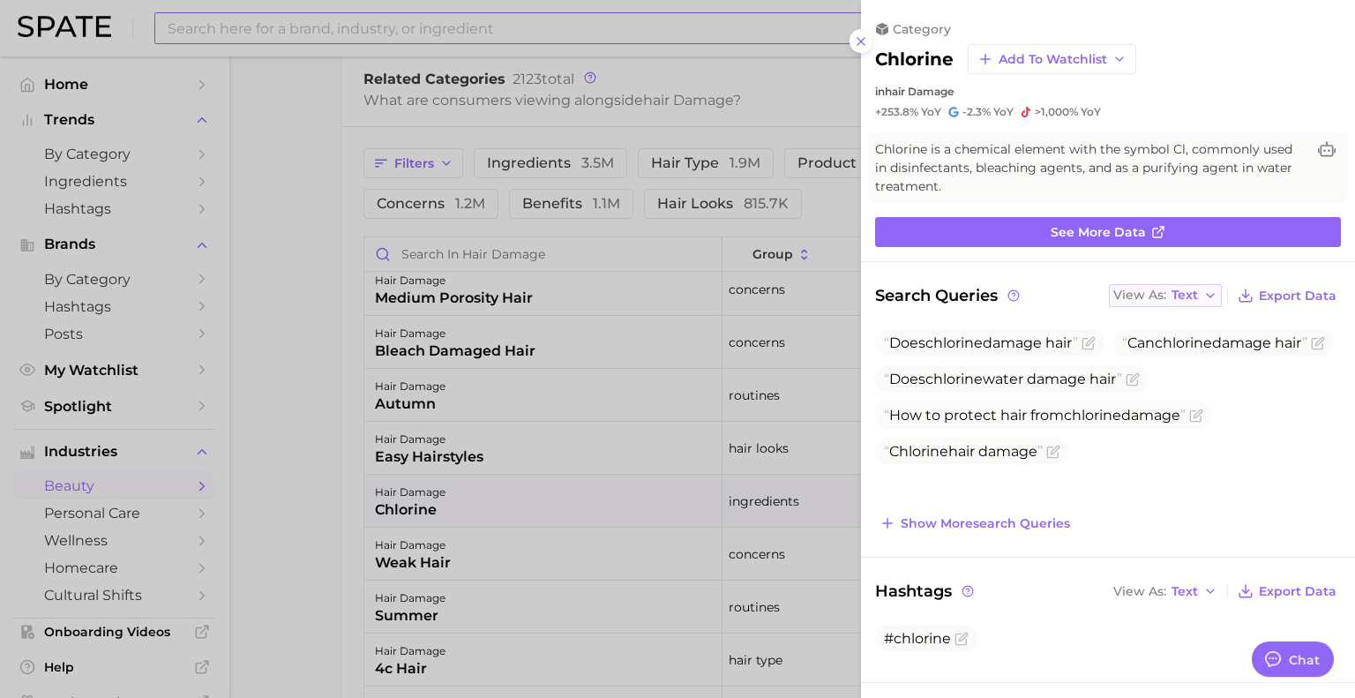
scroll to position [0, 0]
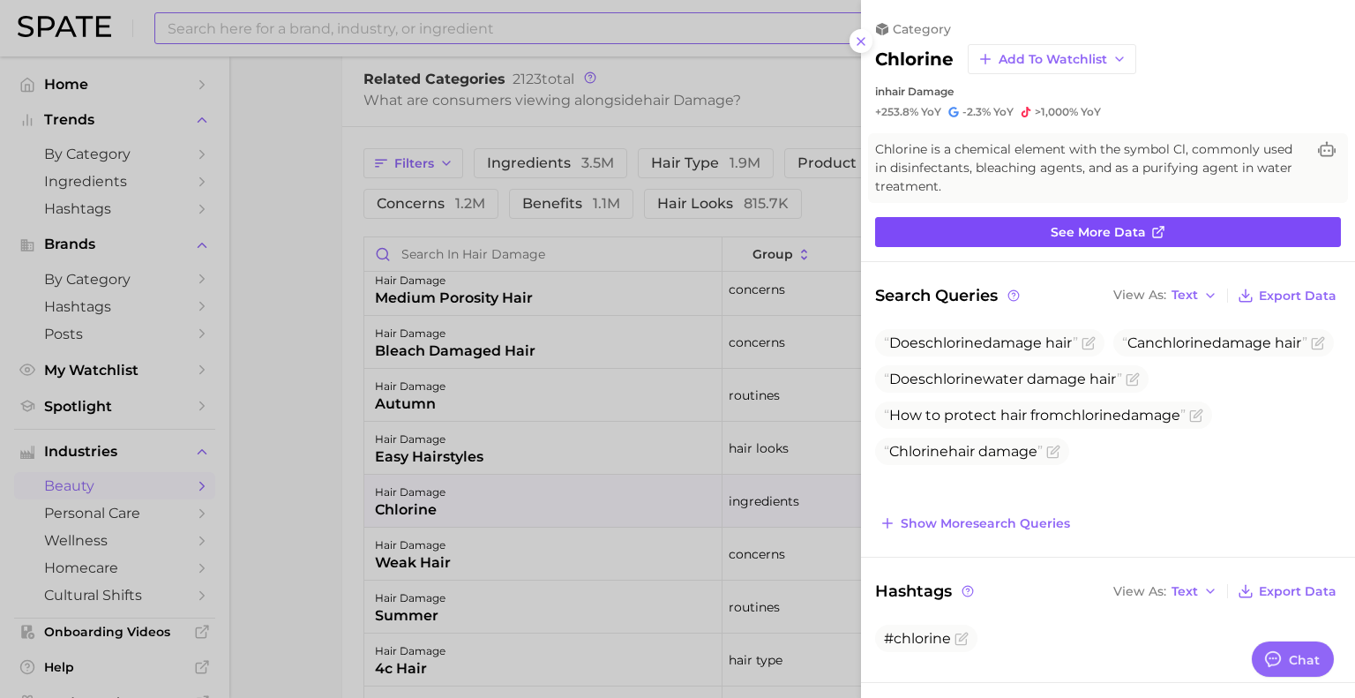
click at [1153, 228] on icon at bounding box center [1157, 232] width 9 height 9
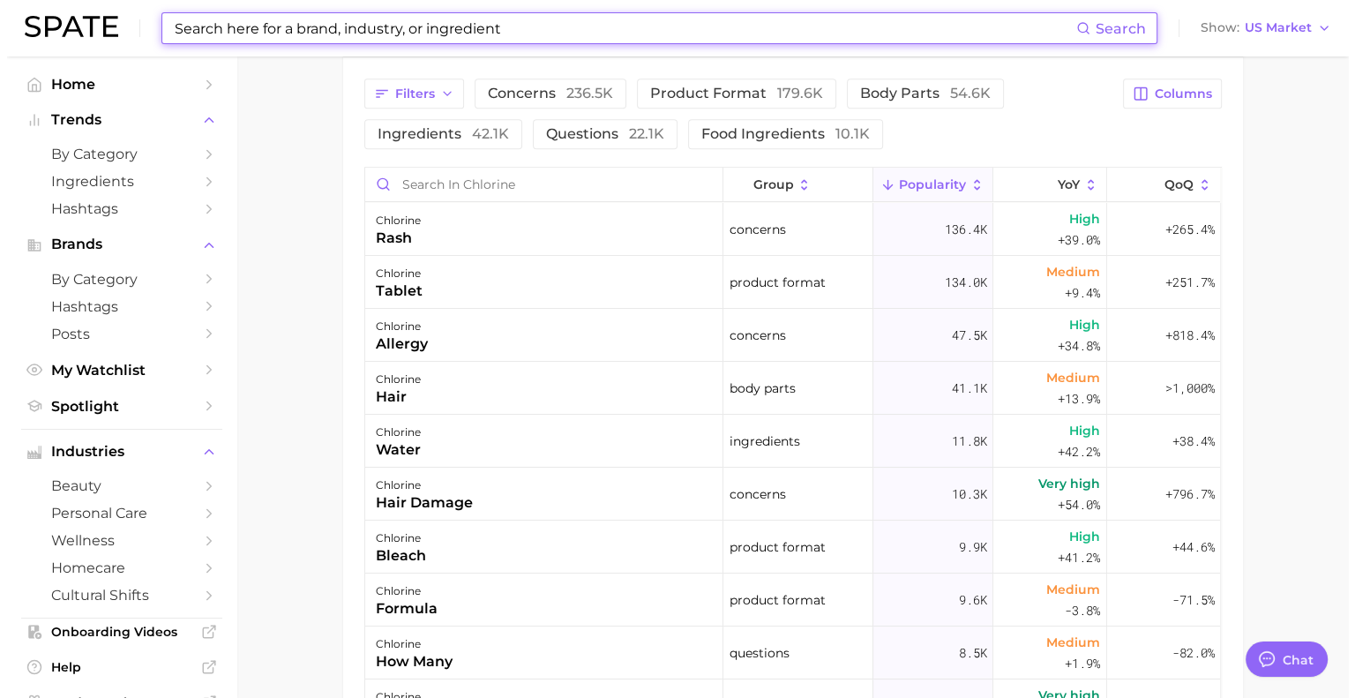
scroll to position [17, 0]
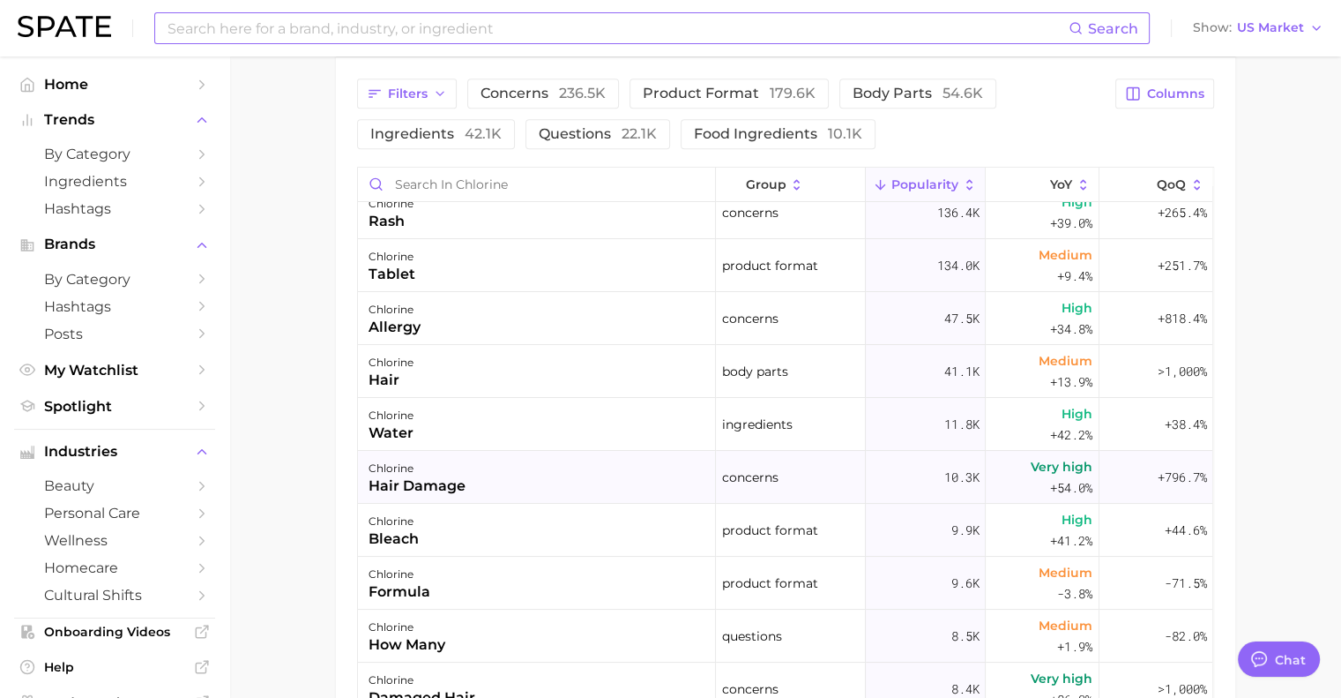
click at [1051, 470] on span "Very high" at bounding box center [1062, 466] width 62 height 21
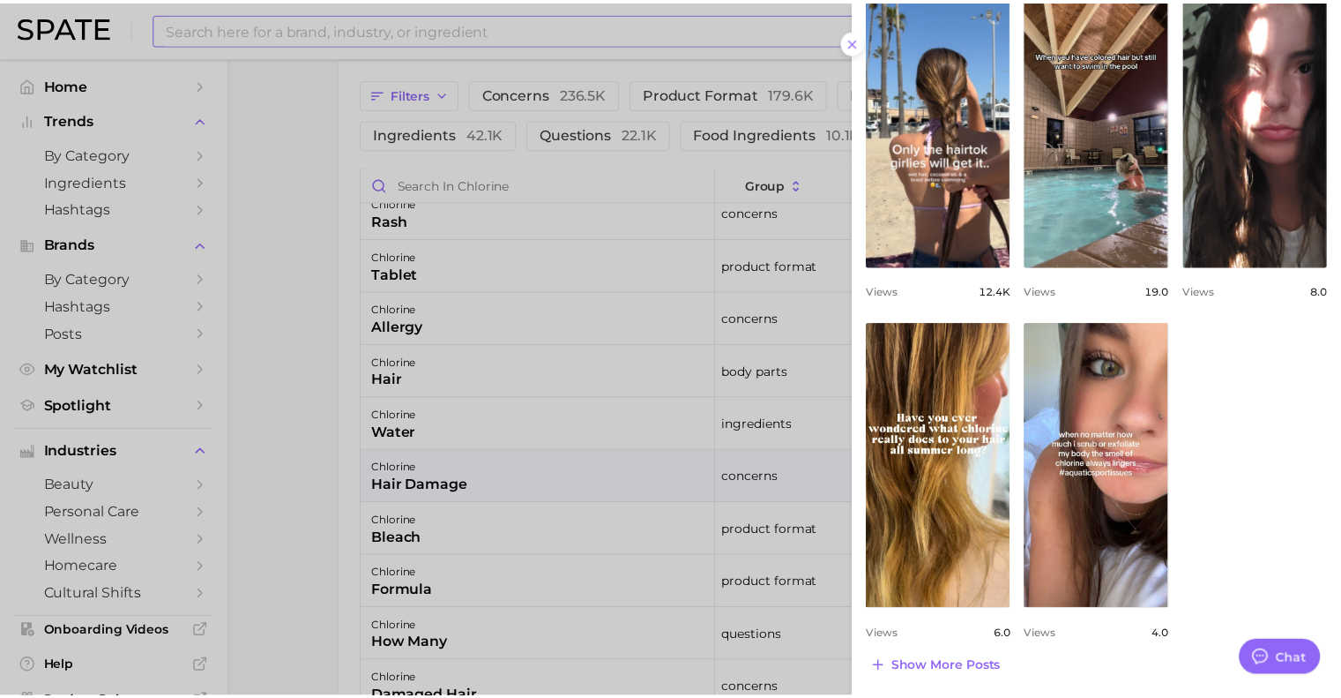
scroll to position [0, 0]
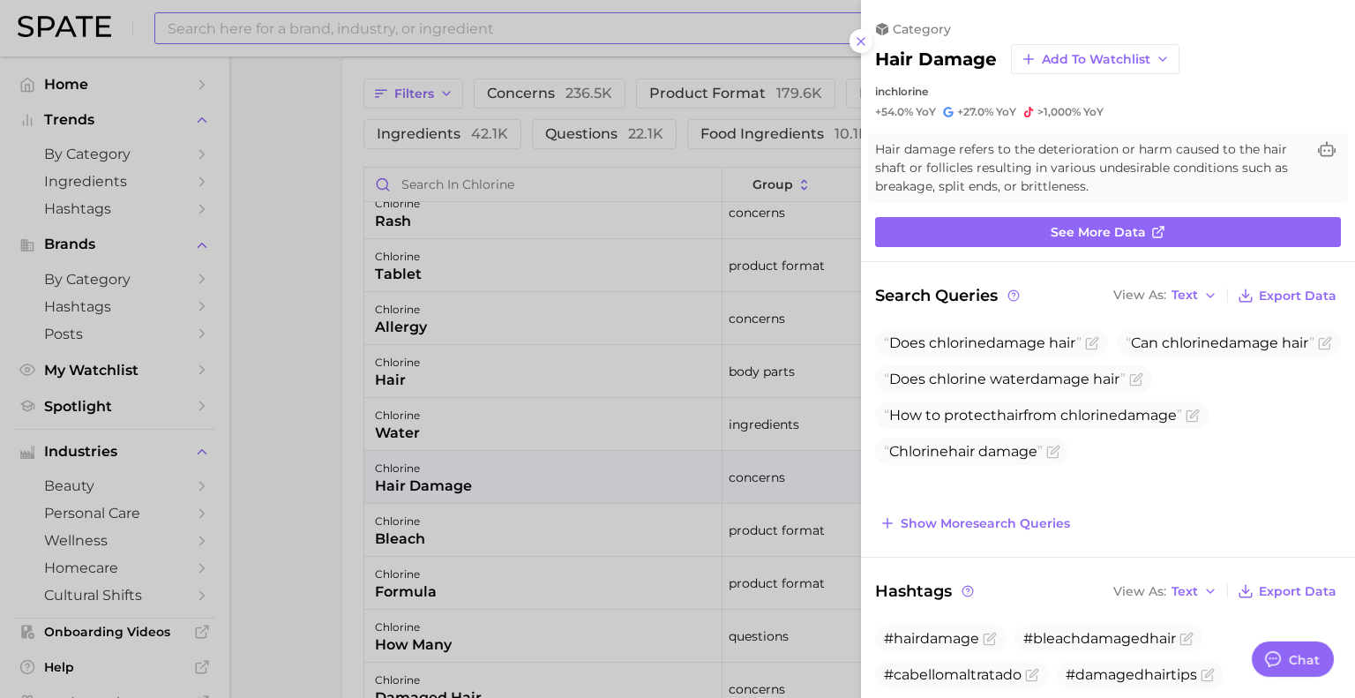
click at [300, 521] on div at bounding box center [677, 349] width 1355 height 698
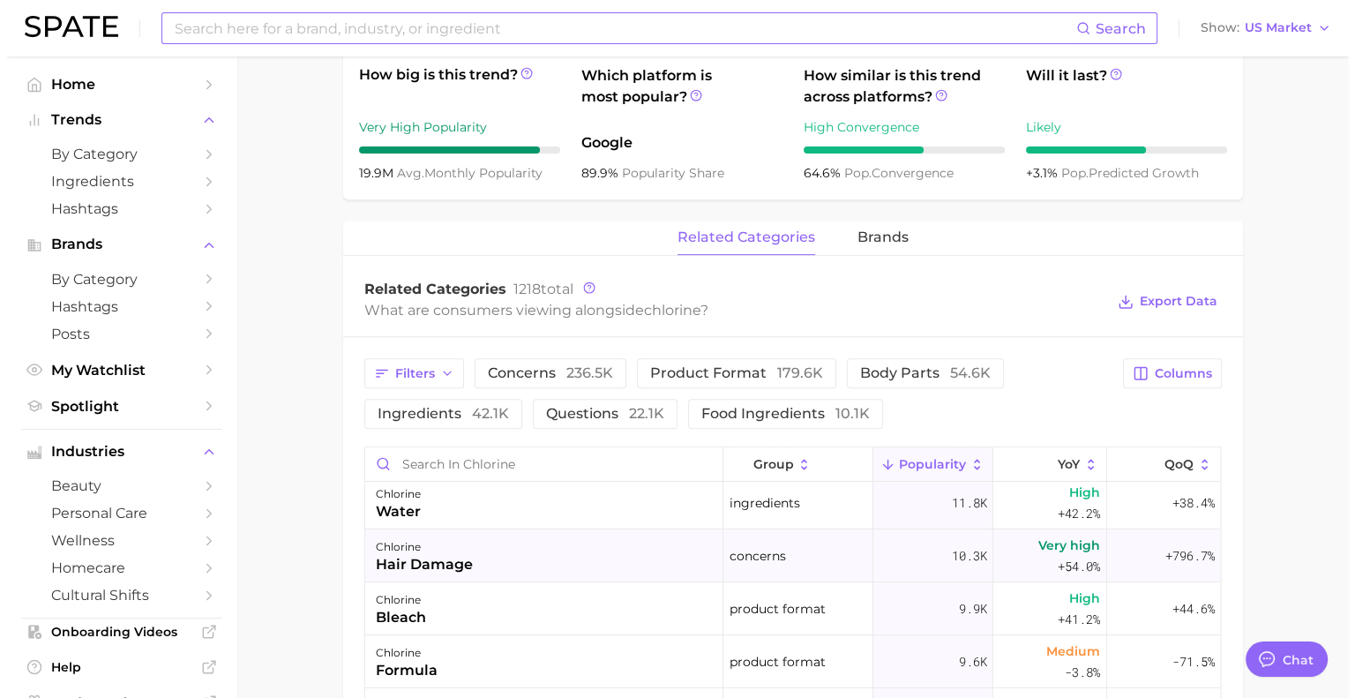
scroll to position [215, 0]
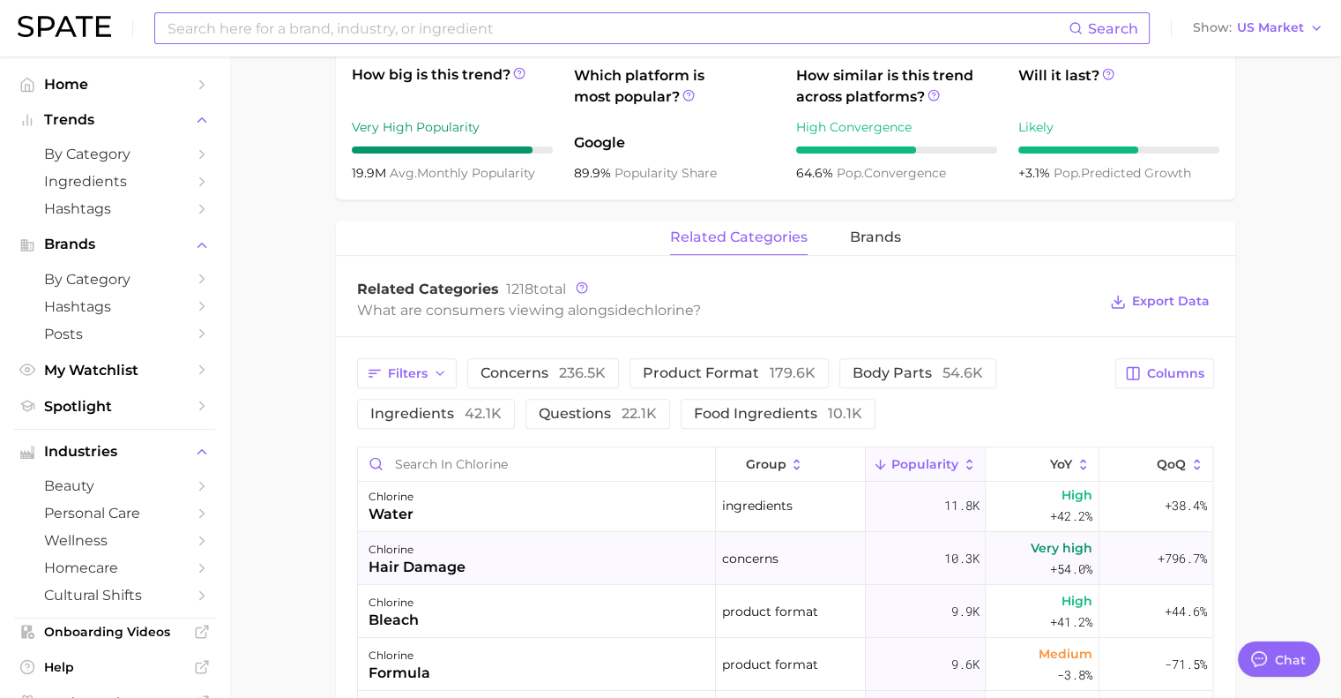
click at [1050, 577] on span "+54.0%" at bounding box center [1071, 568] width 42 height 21
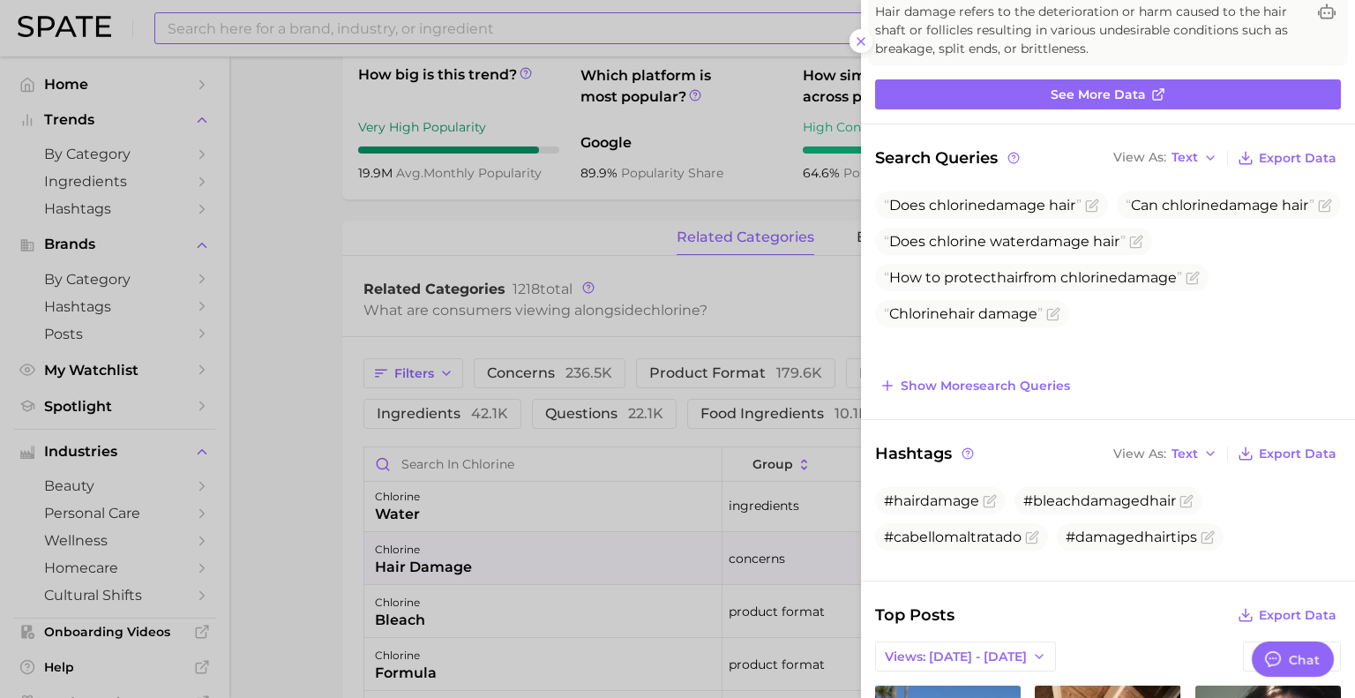
scroll to position [138, 0]
click at [1198, 280] on icon "Flag as miscategorized or irrelevant" at bounding box center [1194, 276] width 8 height 8
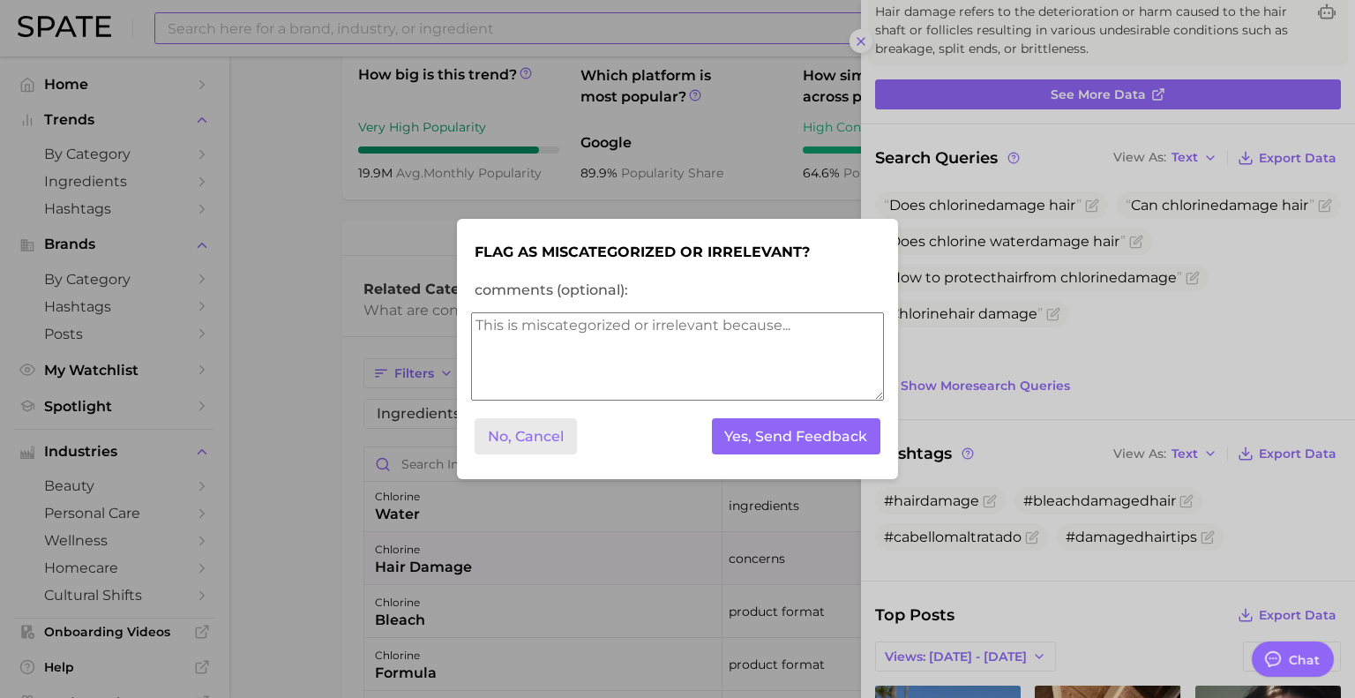
click at [550, 438] on button "No, Cancel" at bounding box center [525, 436] width 102 height 36
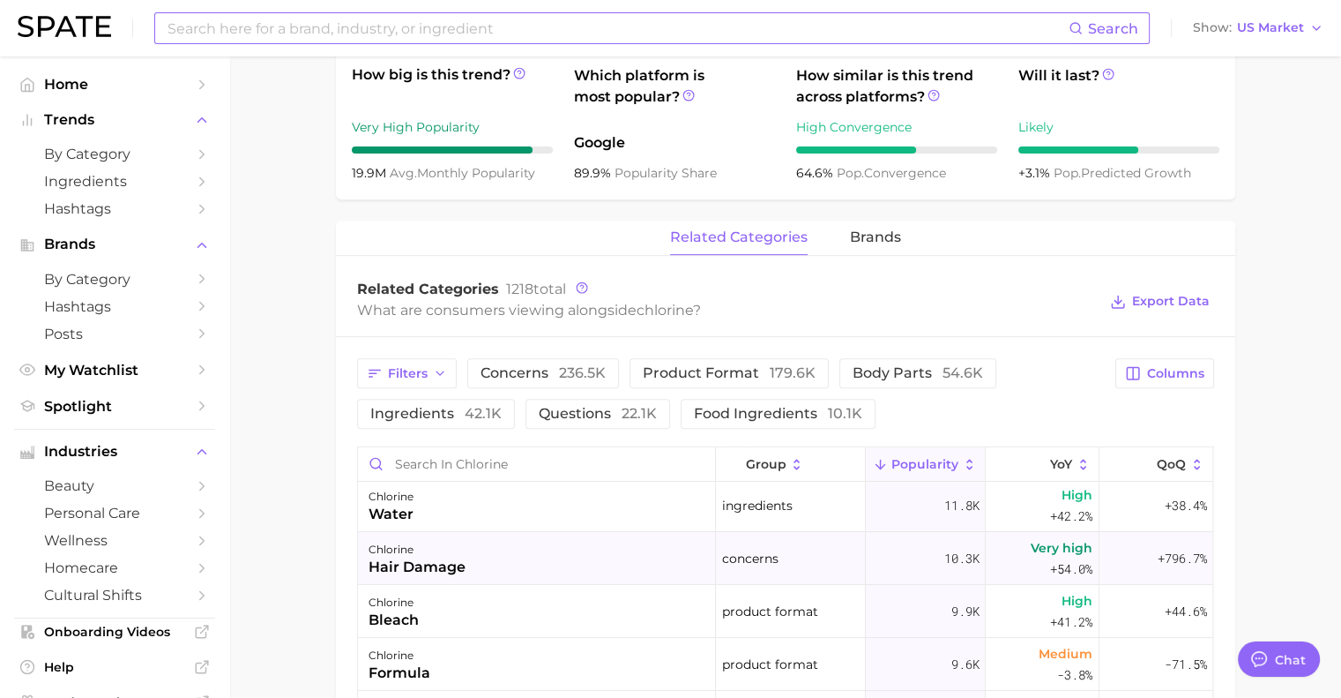
click at [1038, 555] on span "Very high" at bounding box center [1062, 547] width 62 height 21
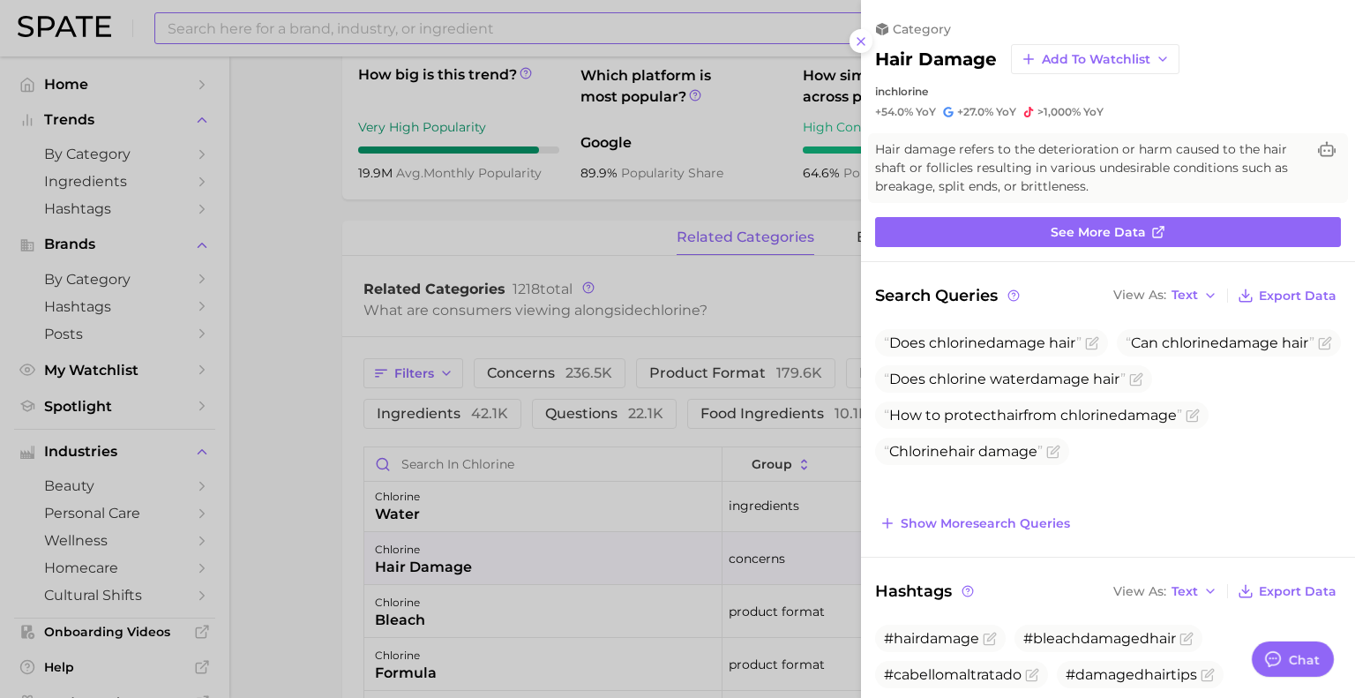
scroll to position [0, 0]
click at [984, 423] on span "How to protect hair from chlorine damage" at bounding box center [1033, 415] width 298 height 17
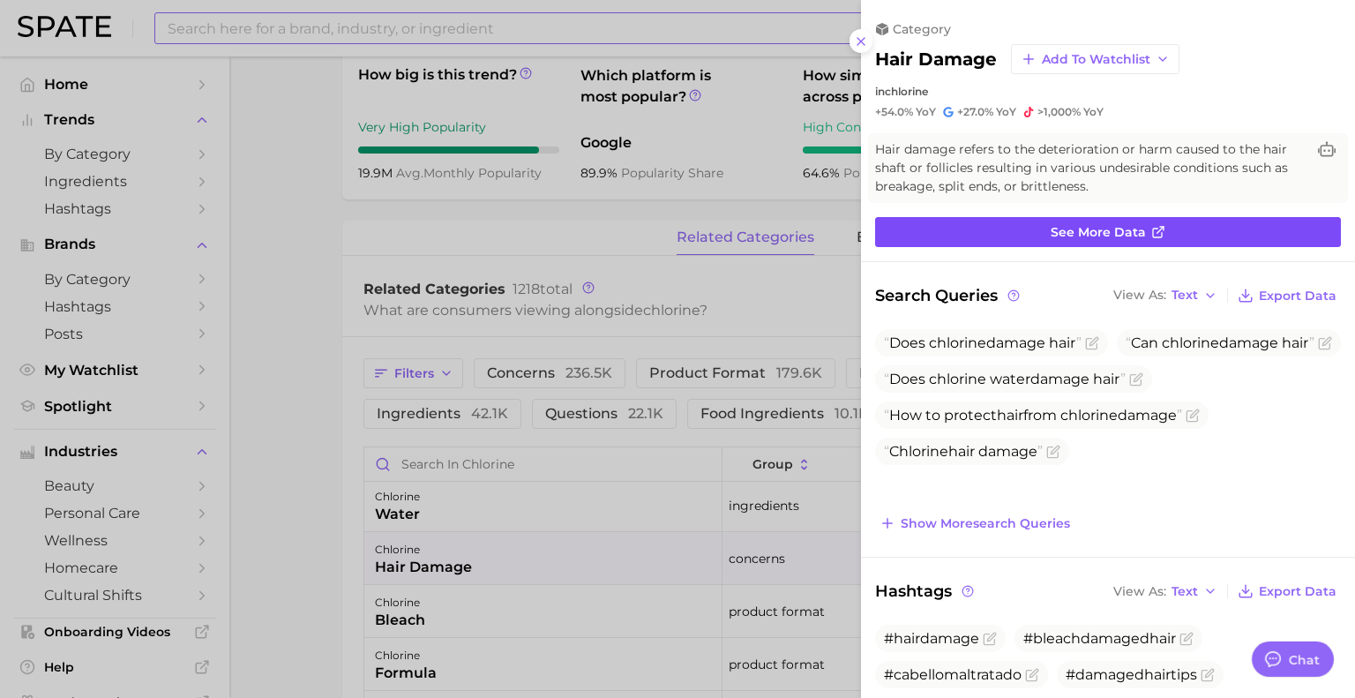
click at [1089, 228] on span "See more data" at bounding box center [1097, 232] width 95 height 15
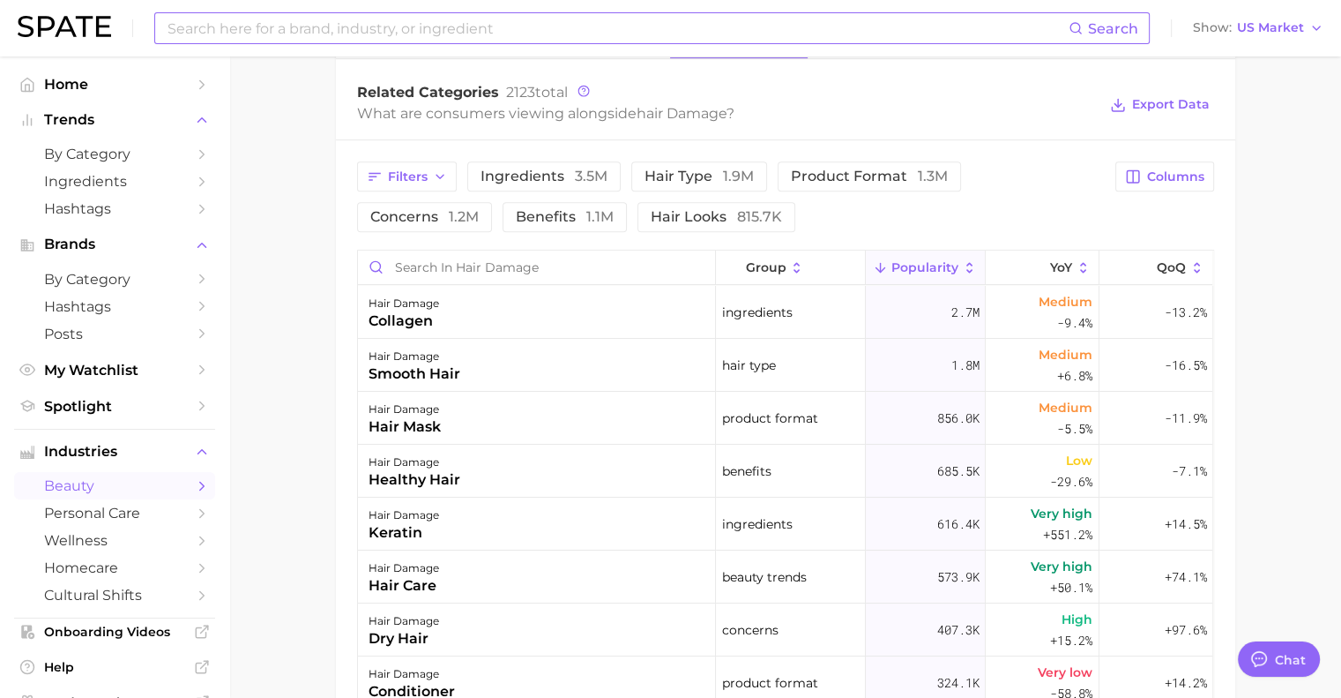
scroll to position [871, 0]
click at [1055, 257] on button "YoY" at bounding box center [1043, 267] width 114 height 34
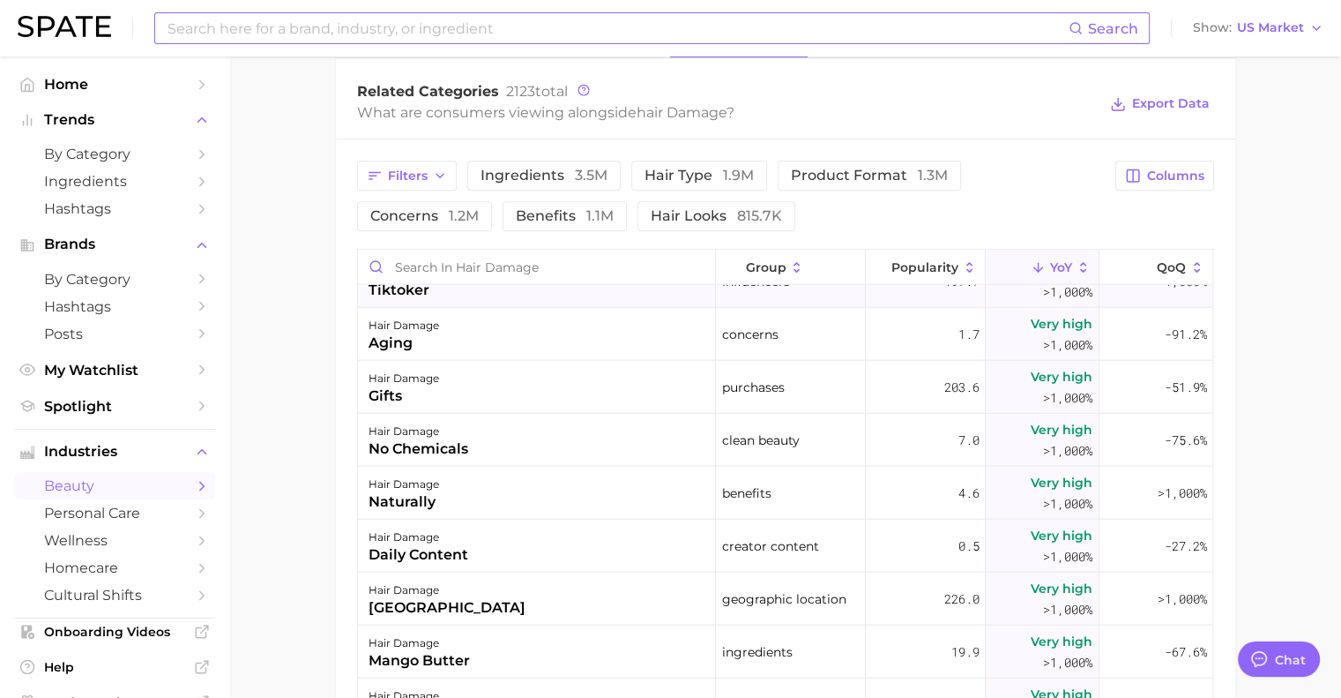
scroll to position [4106, 0]
click at [948, 259] on button "Popularity" at bounding box center [926, 267] width 120 height 34
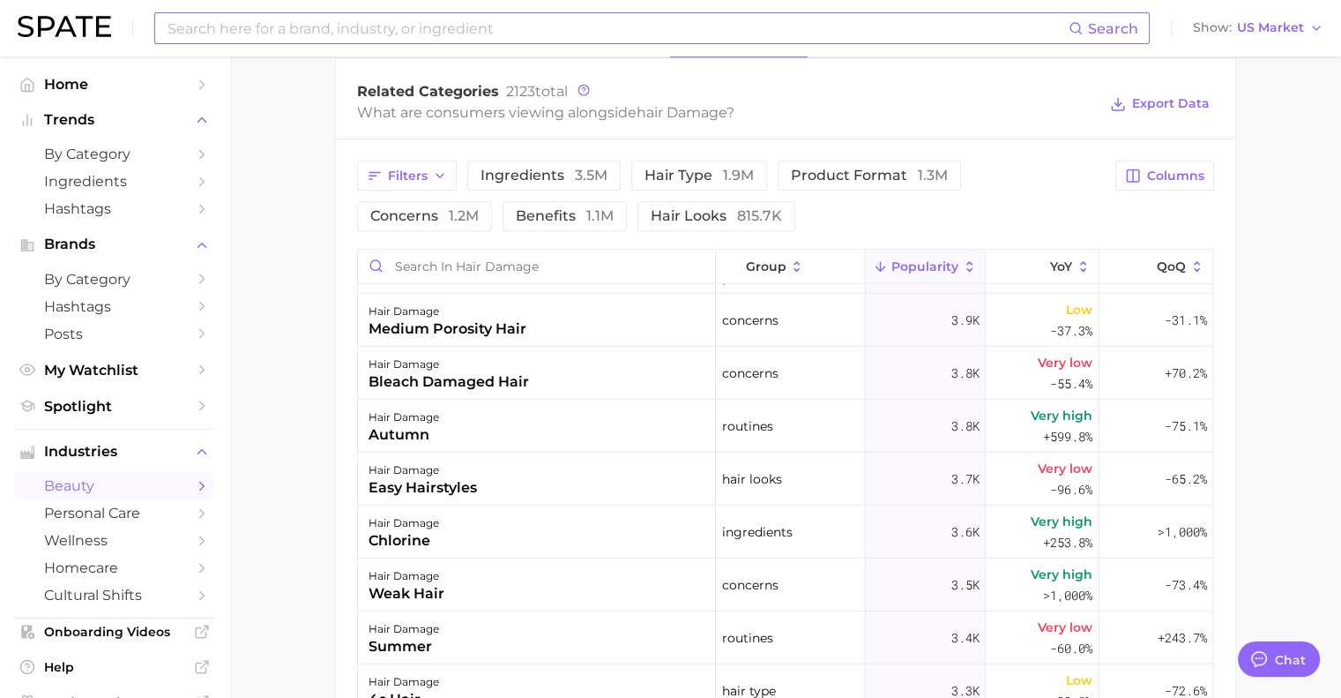
scroll to position [4563, 0]
